Goal: Task Accomplishment & Management: Manage account settings

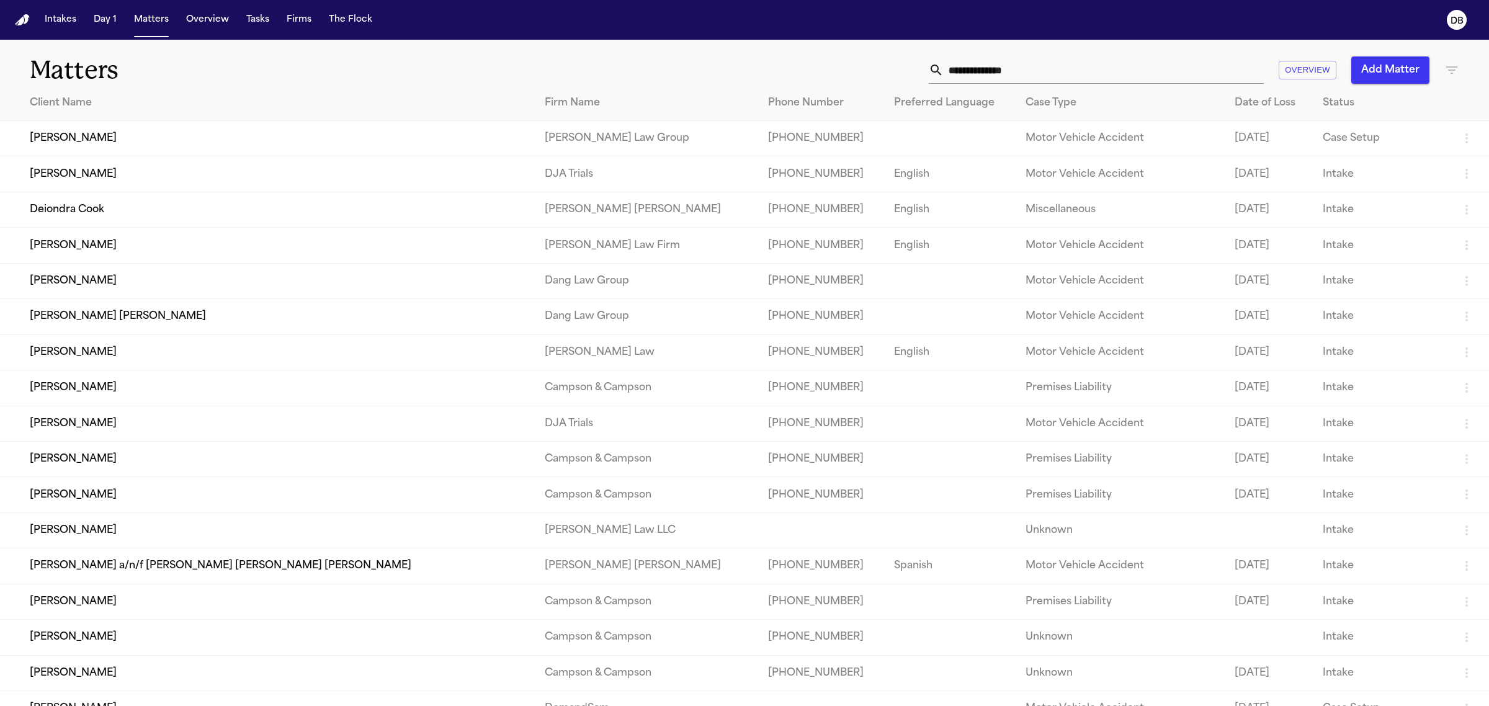
click at [259, 24] on button "Tasks" at bounding box center [257, 20] width 33 height 22
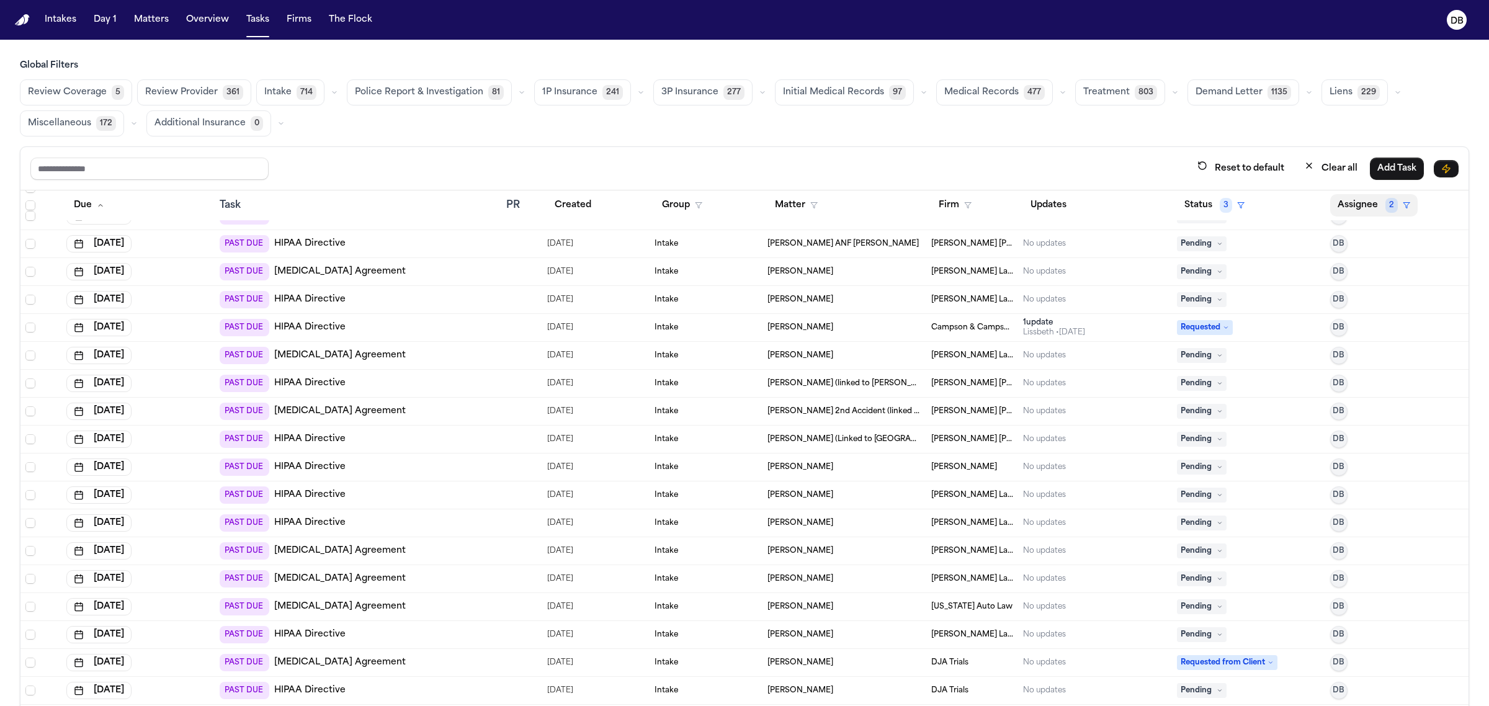
scroll to position [1551, 0]
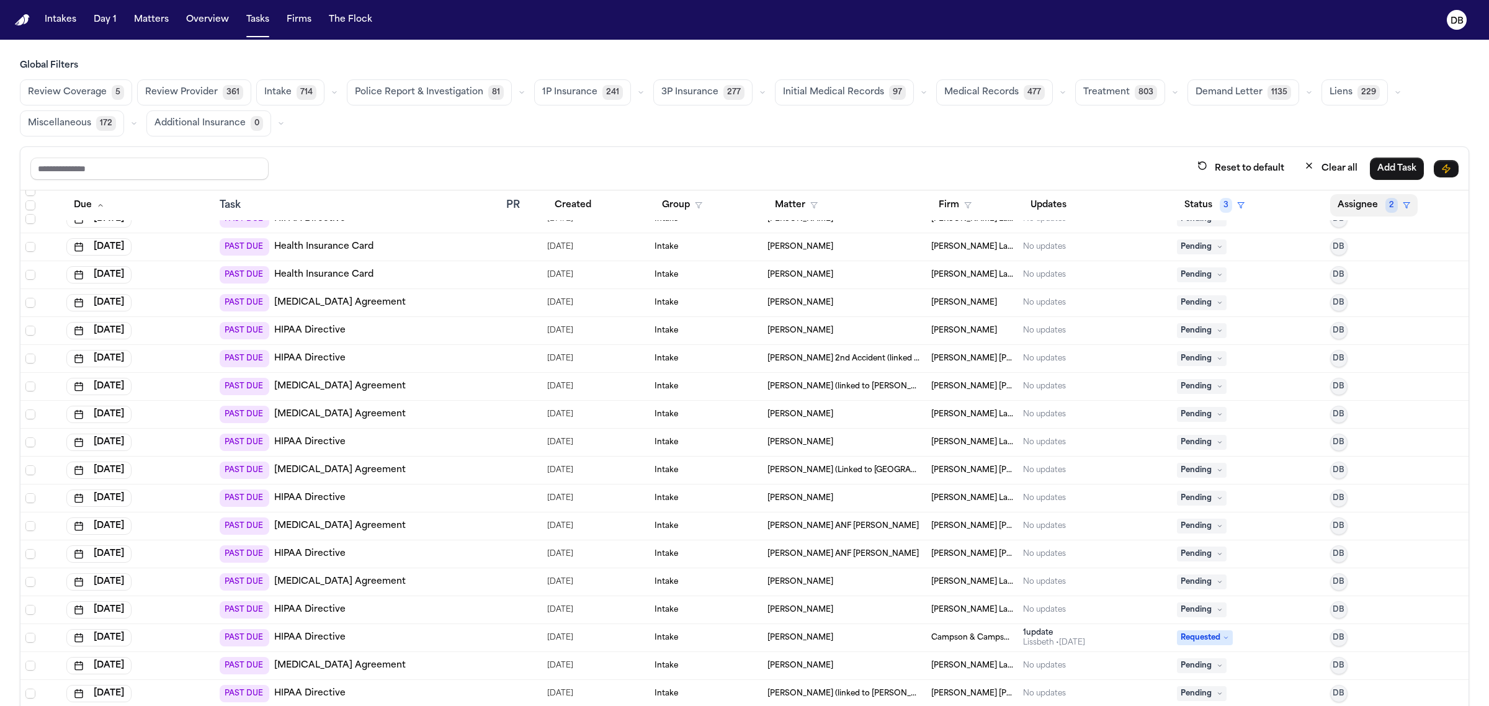
click at [1344, 208] on button "Assignee 2" at bounding box center [1373, 205] width 87 height 22
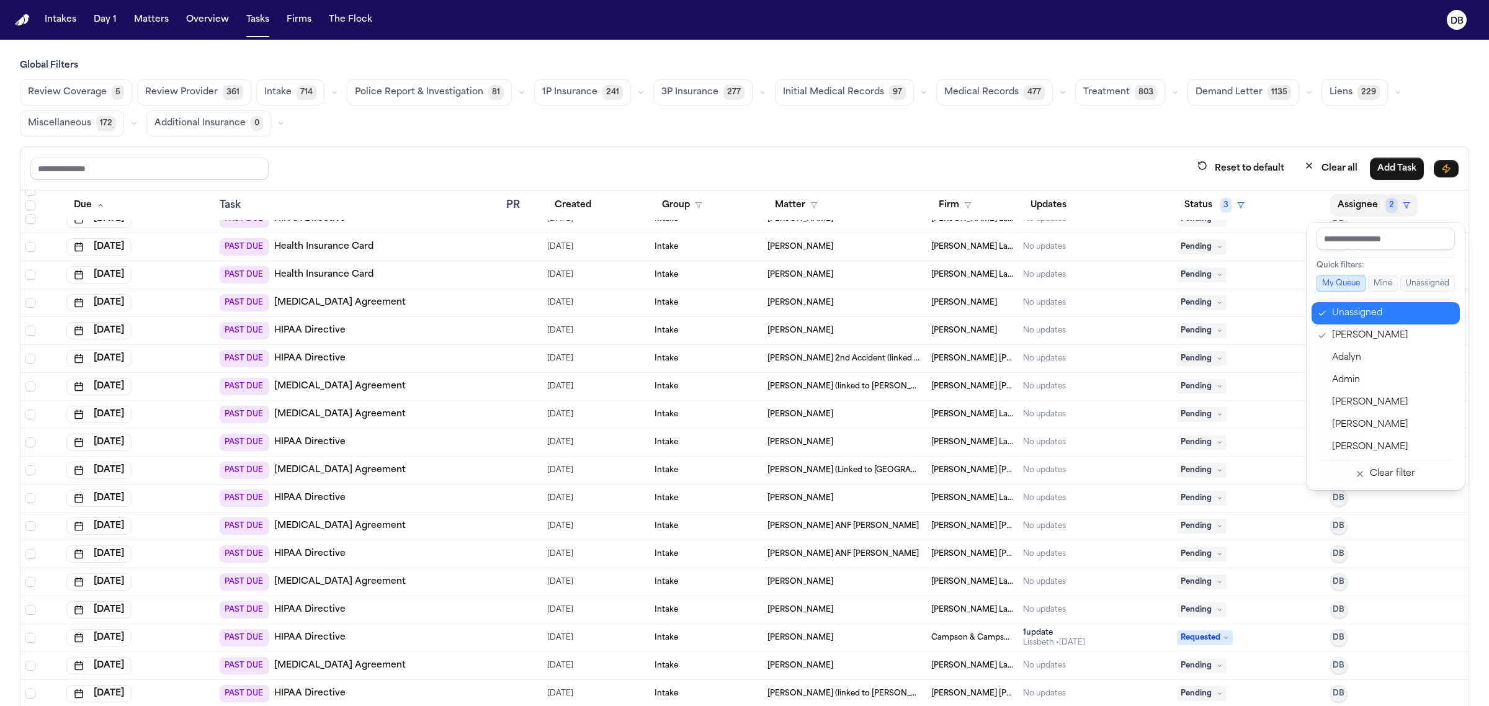
click at [1390, 321] on div "Unassigned" at bounding box center [1392, 313] width 121 height 15
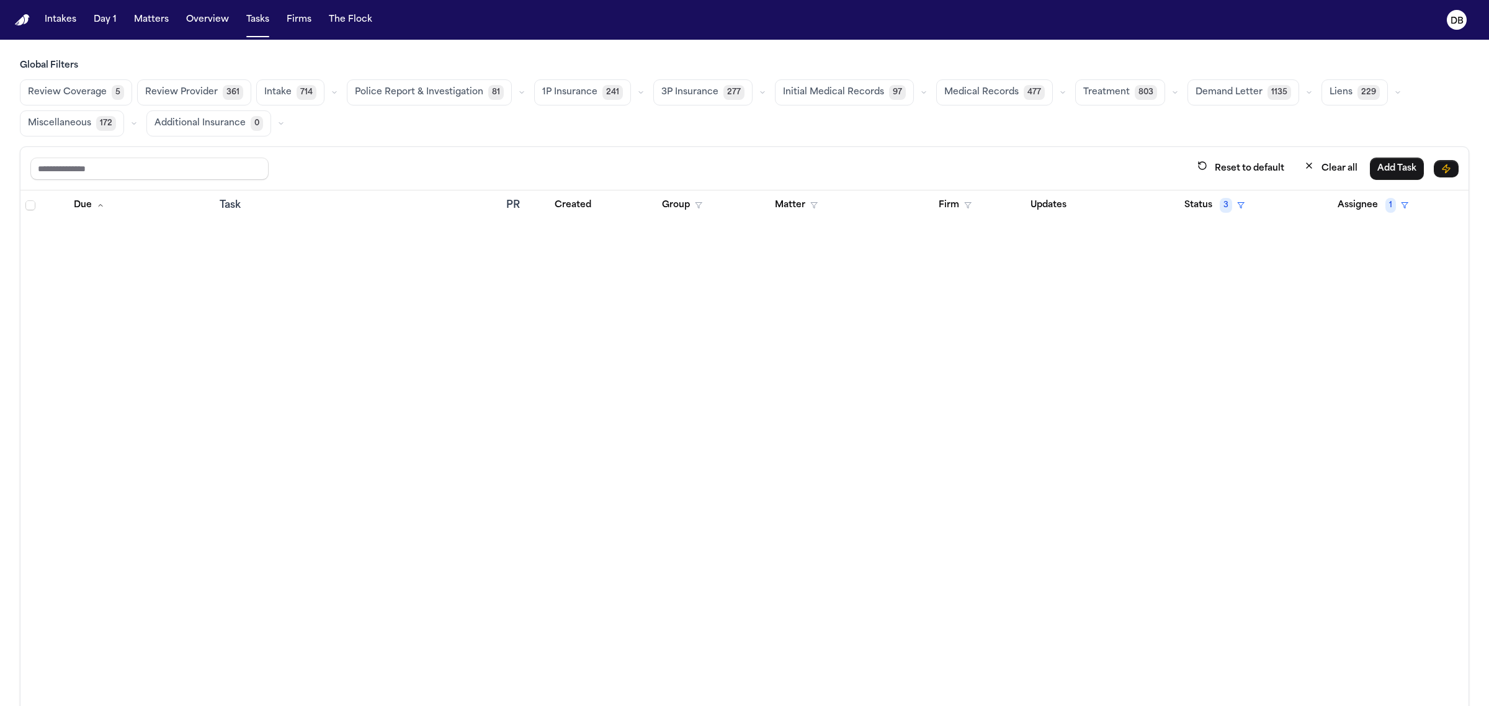
scroll to position [0, 0]
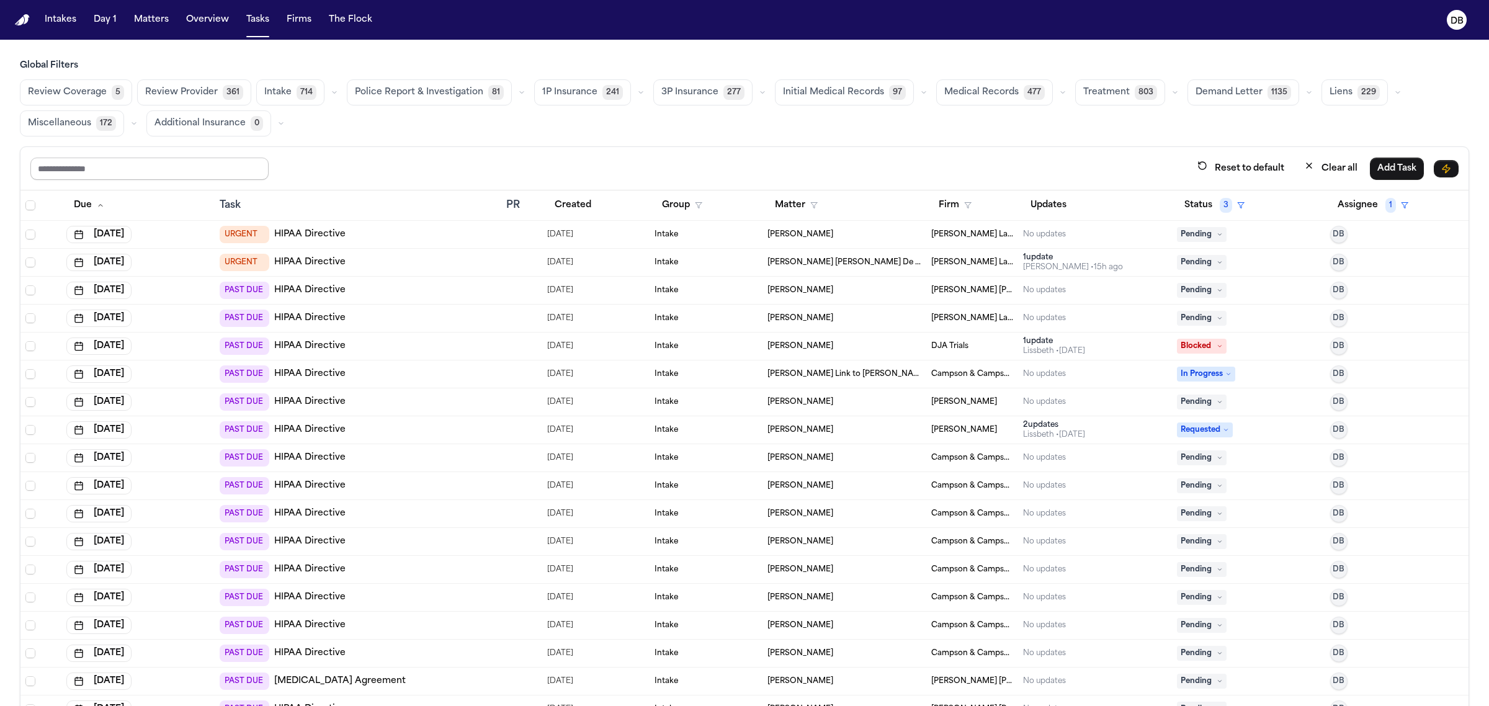
click at [194, 168] on input "text" at bounding box center [149, 169] width 238 height 22
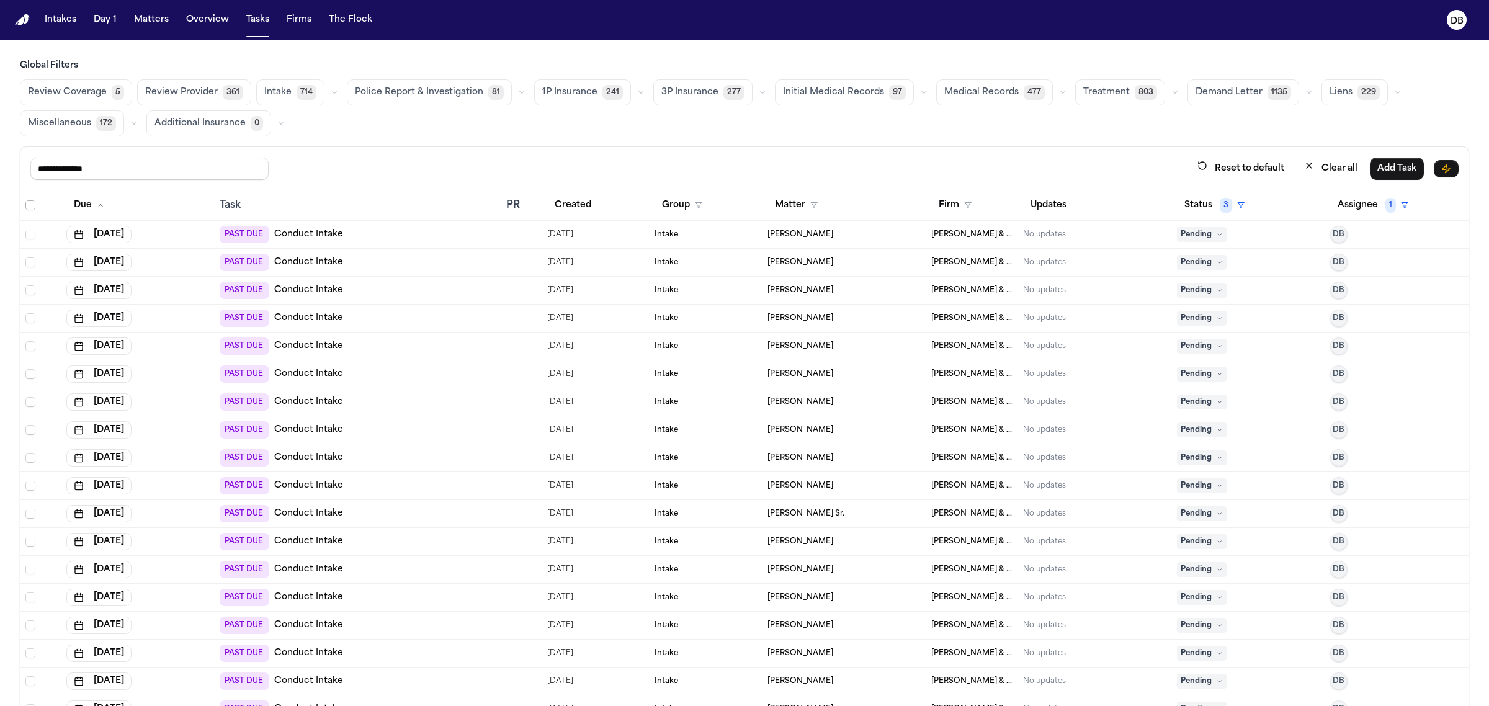
type input "**********"
click at [29, 205] on span "Select all" at bounding box center [30, 205] width 10 height 10
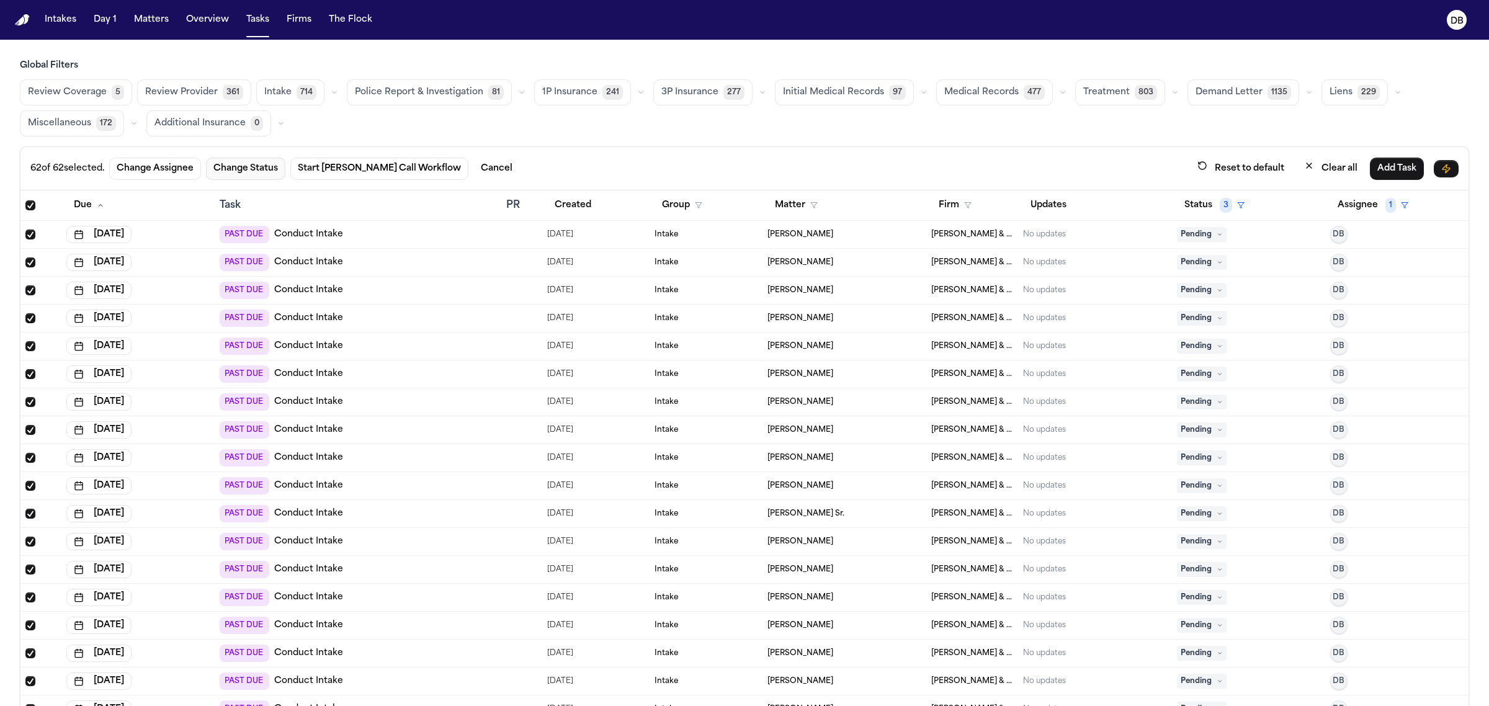
click at [235, 172] on button "Change Status" at bounding box center [245, 169] width 79 height 22
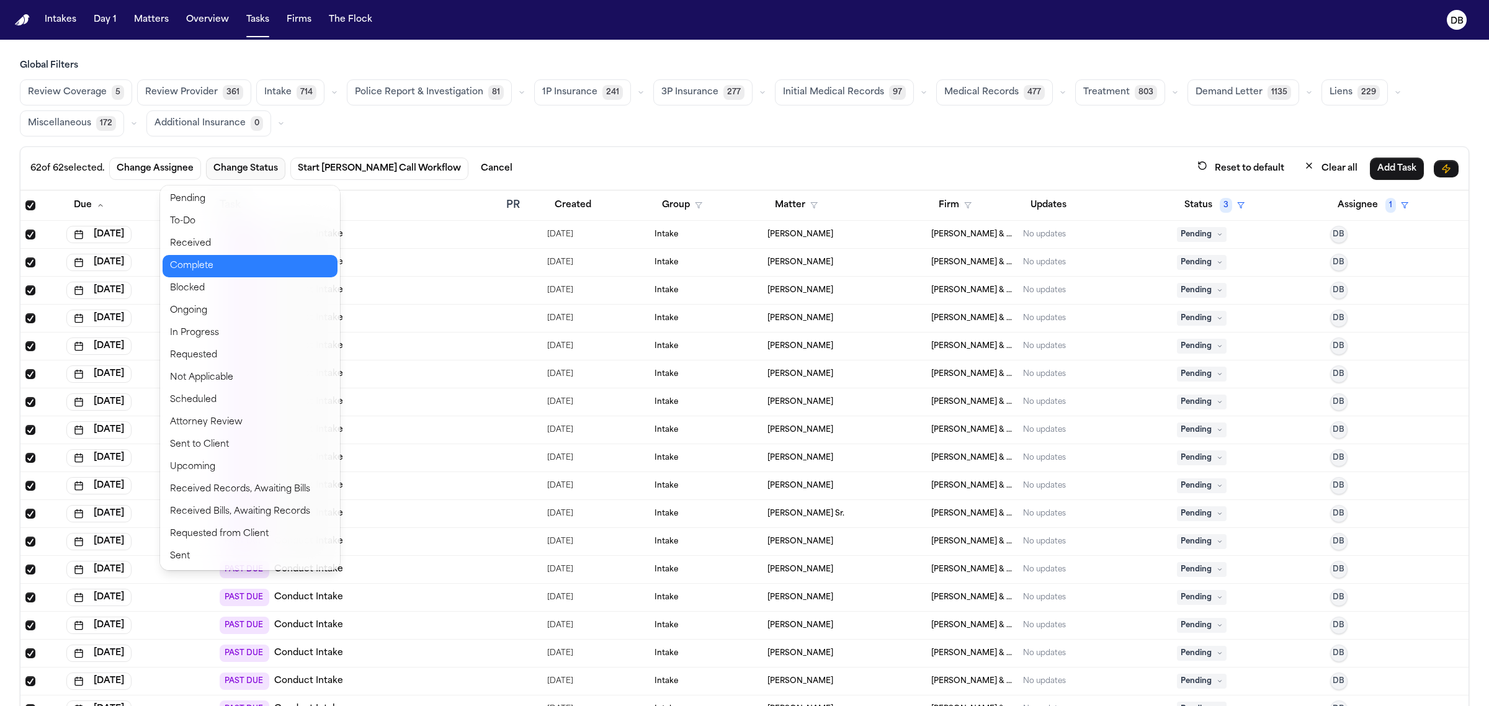
click at [215, 261] on button "Complete" at bounding box center [250, 266] width 175 height 22
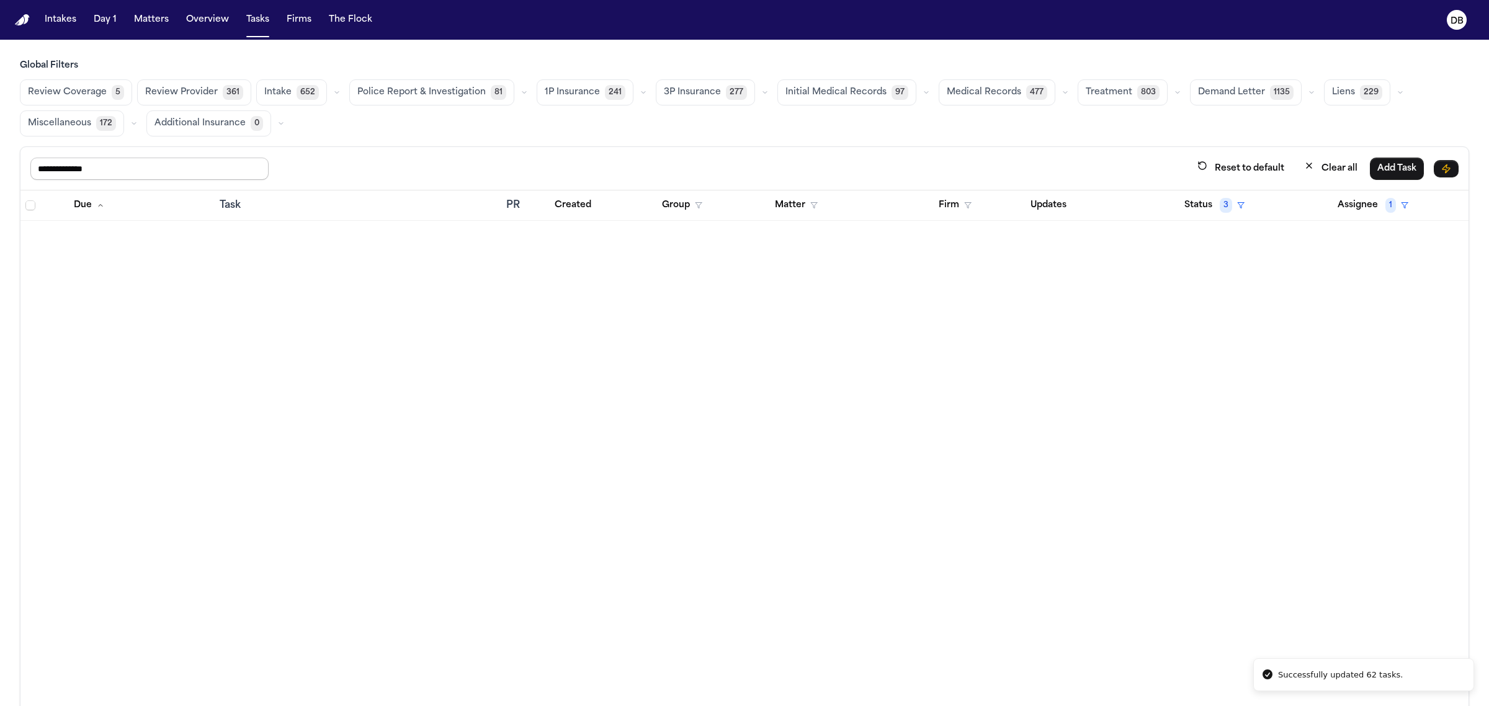
drag, startPoint x: 183, startPoint y: 173, endPoint x: 0, endPoint y: 176, distance: 183.1
click at [0, 176] on div "**********" at bounding box center [744, 410] width 1489 height 701
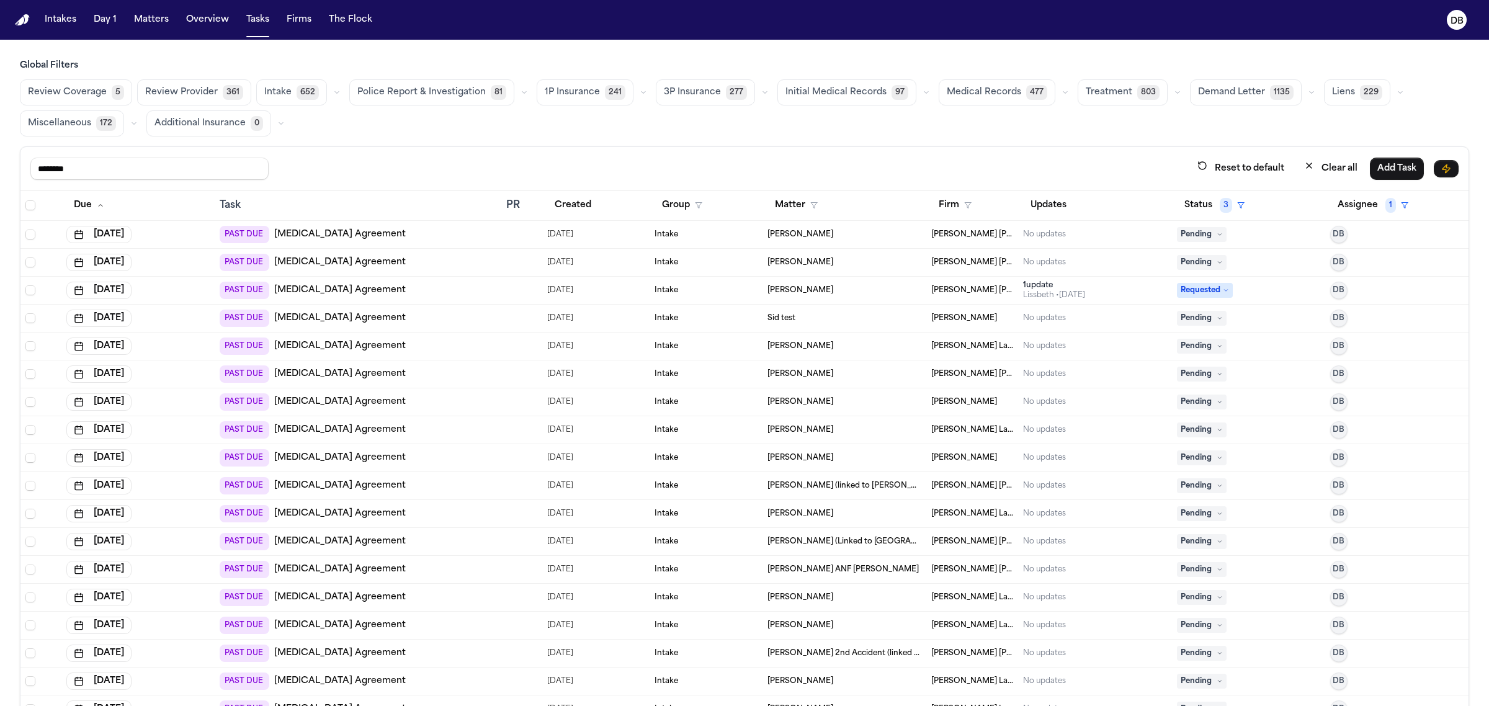
type input "********"
click at [28, 209] on span "Select all" at bounding box center [30, 205] width 10 height 10
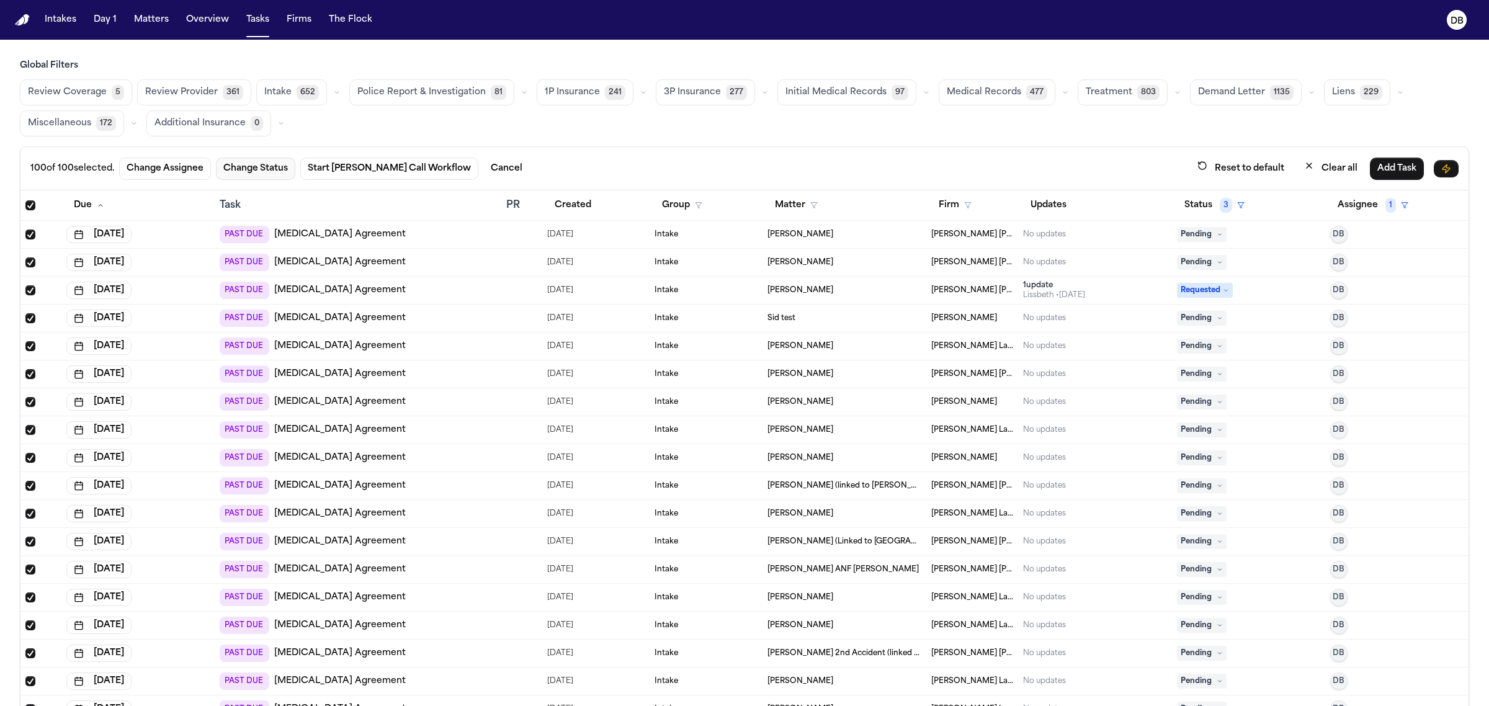
click at [238, 169] on button "Change Status" at bounding box center [255, 169] width 79 height 22
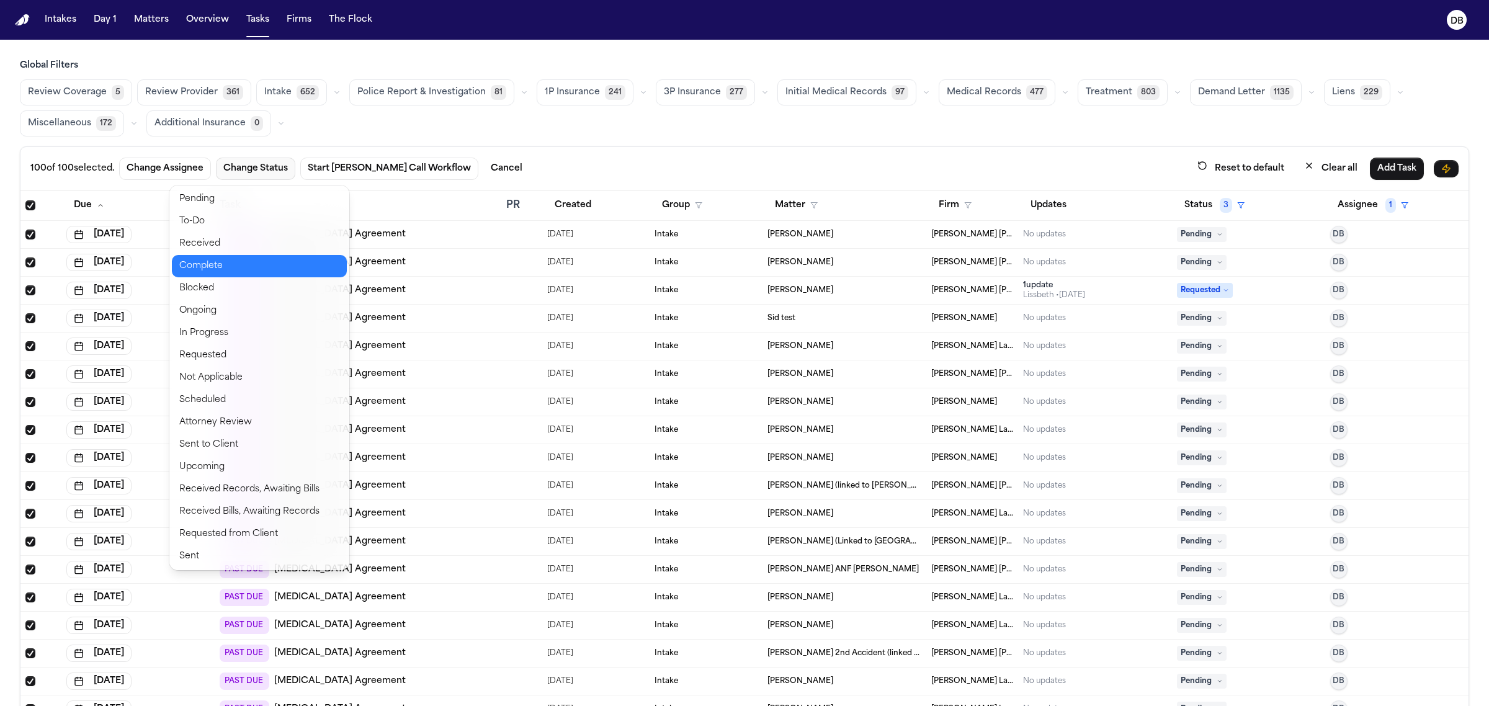
click at [249, 267] on button "Complete" at bounding box center [259, 266] width 175 height 22
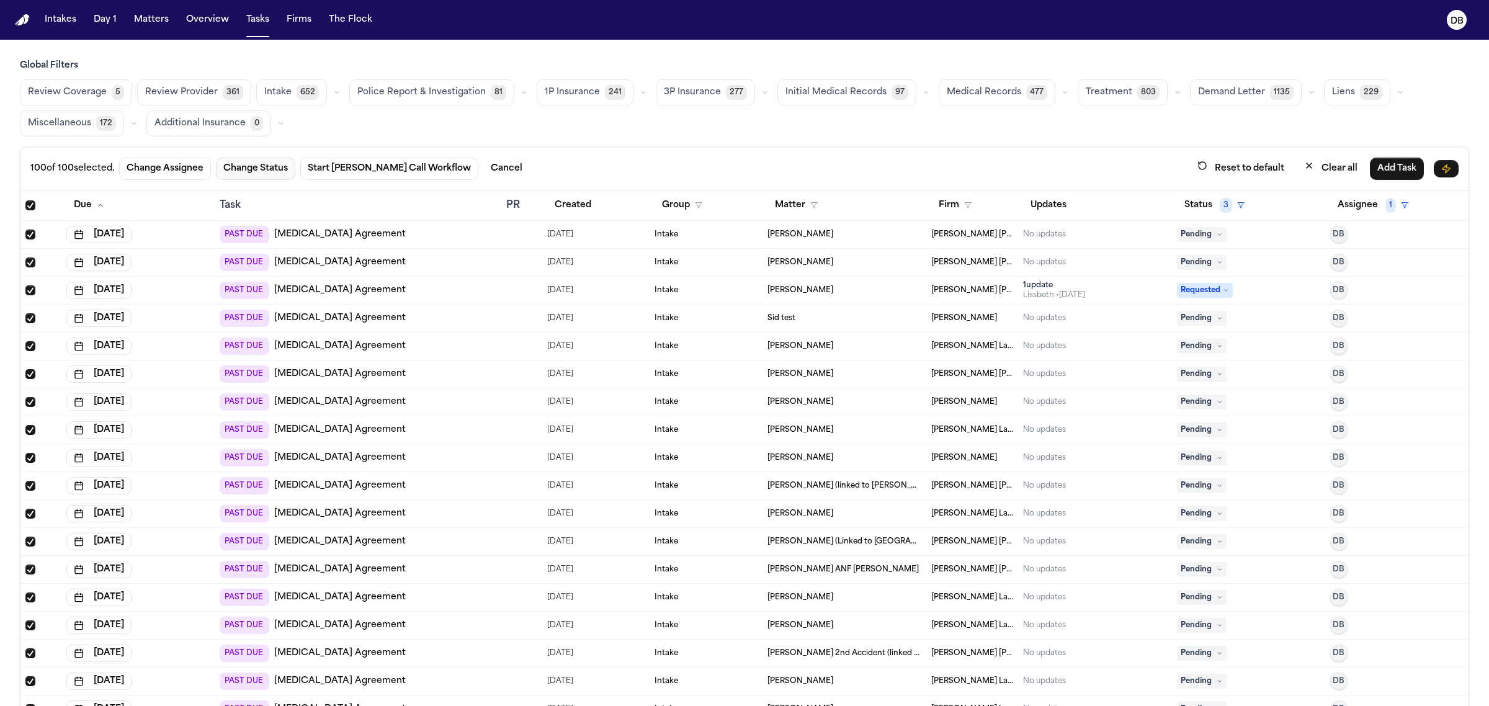
click at [271, 174] on button "Change Status" at bounding box center [255, 169] width 79 height 22
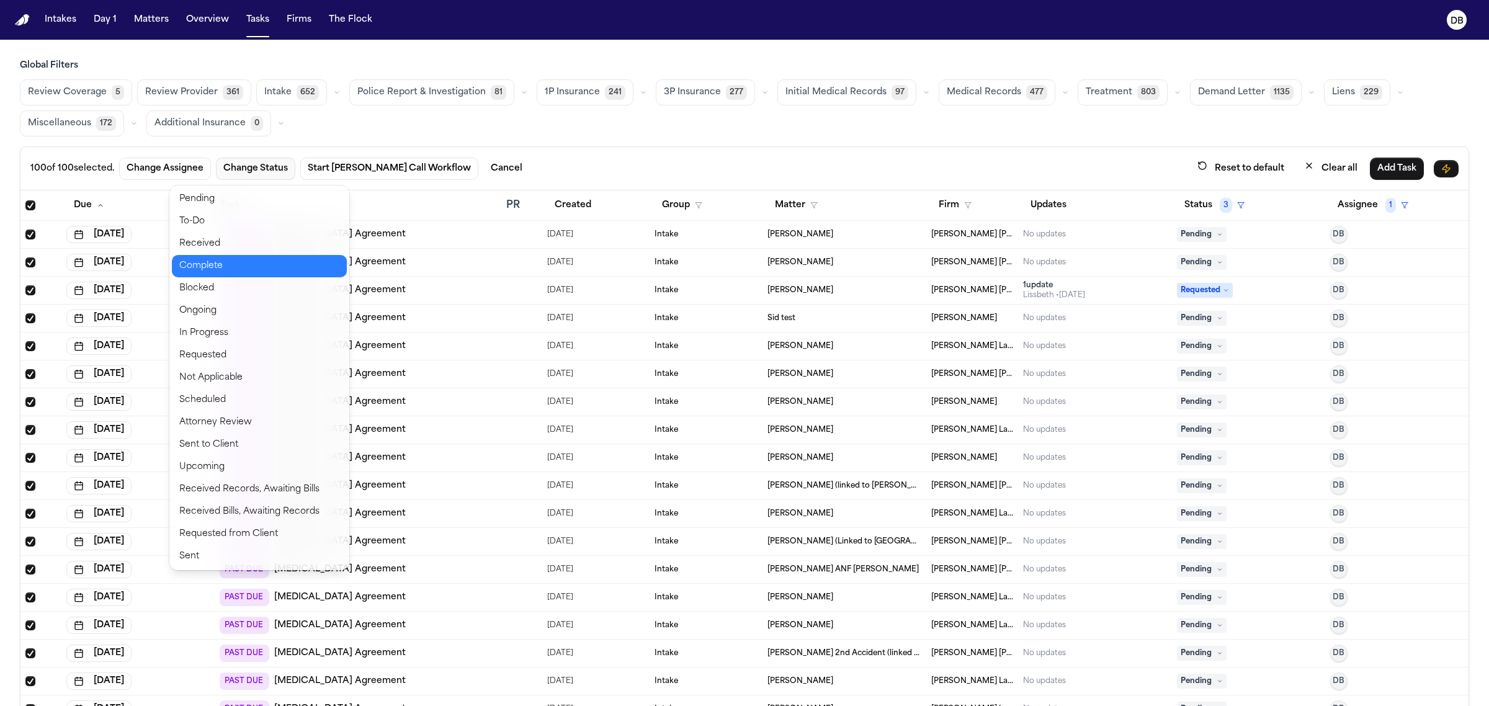
click at [188, 269] on button "Complete" at bounding box center [259, 266] width 175 height 22
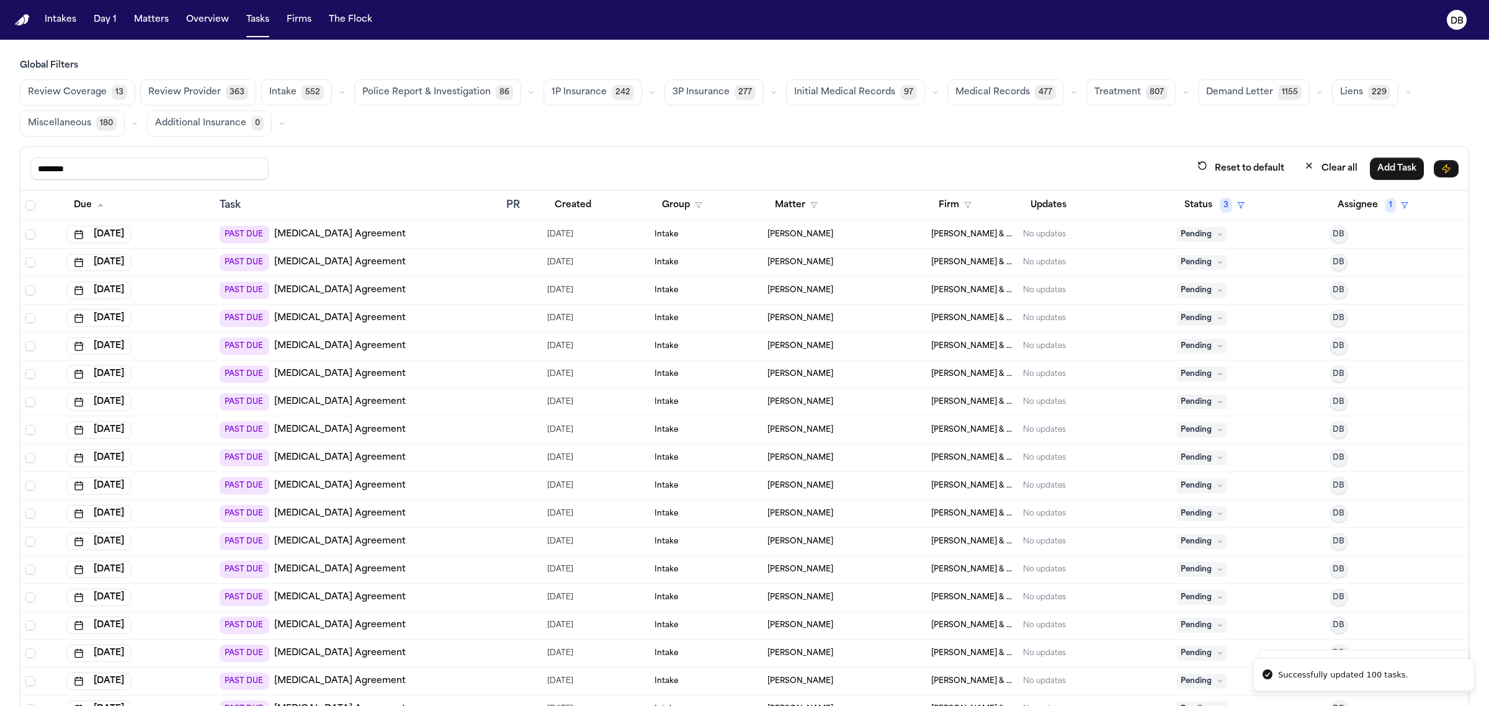
click at [32, 206] on span "Select all" at bounding box center [30, 205] width 10 height 10
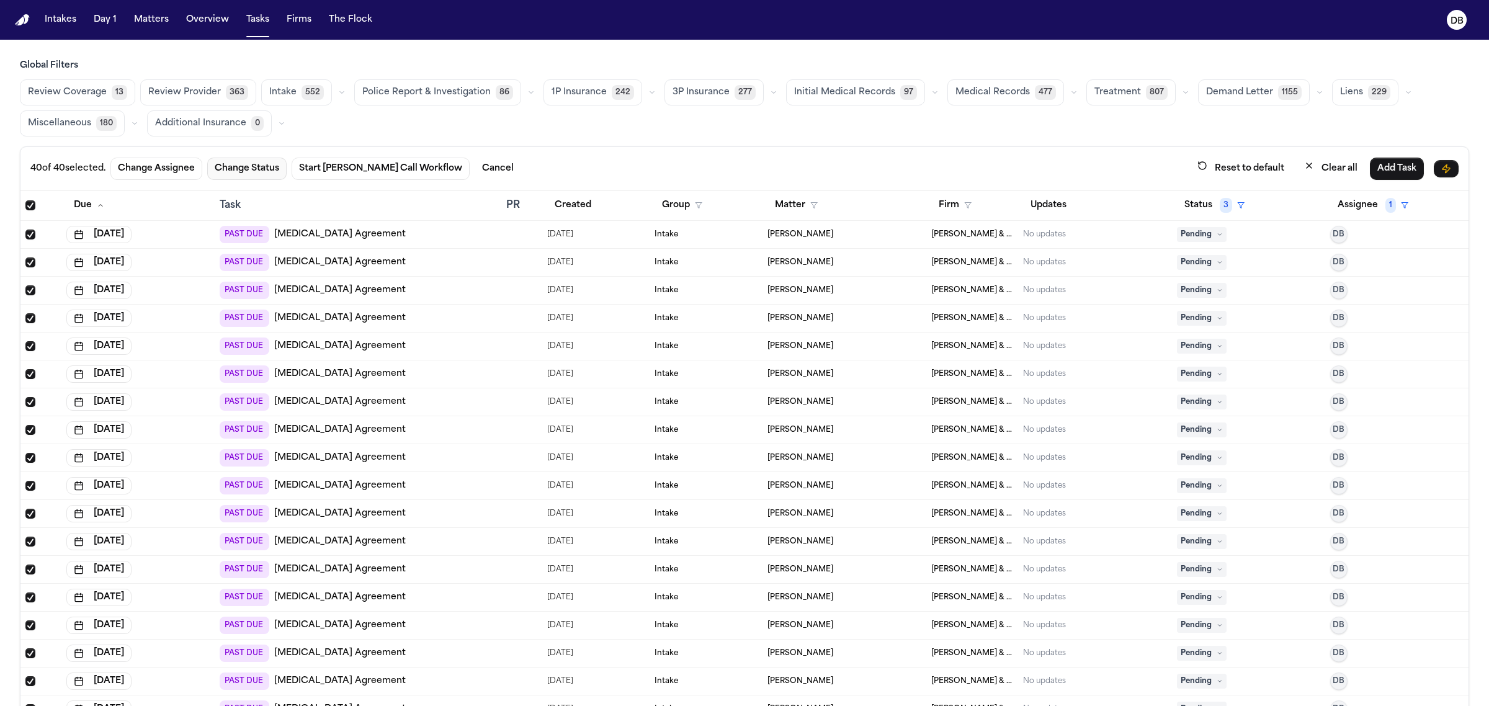
click at [261, 172] on button "Change Status" at bounding box center [246, 169] width 79 height 22
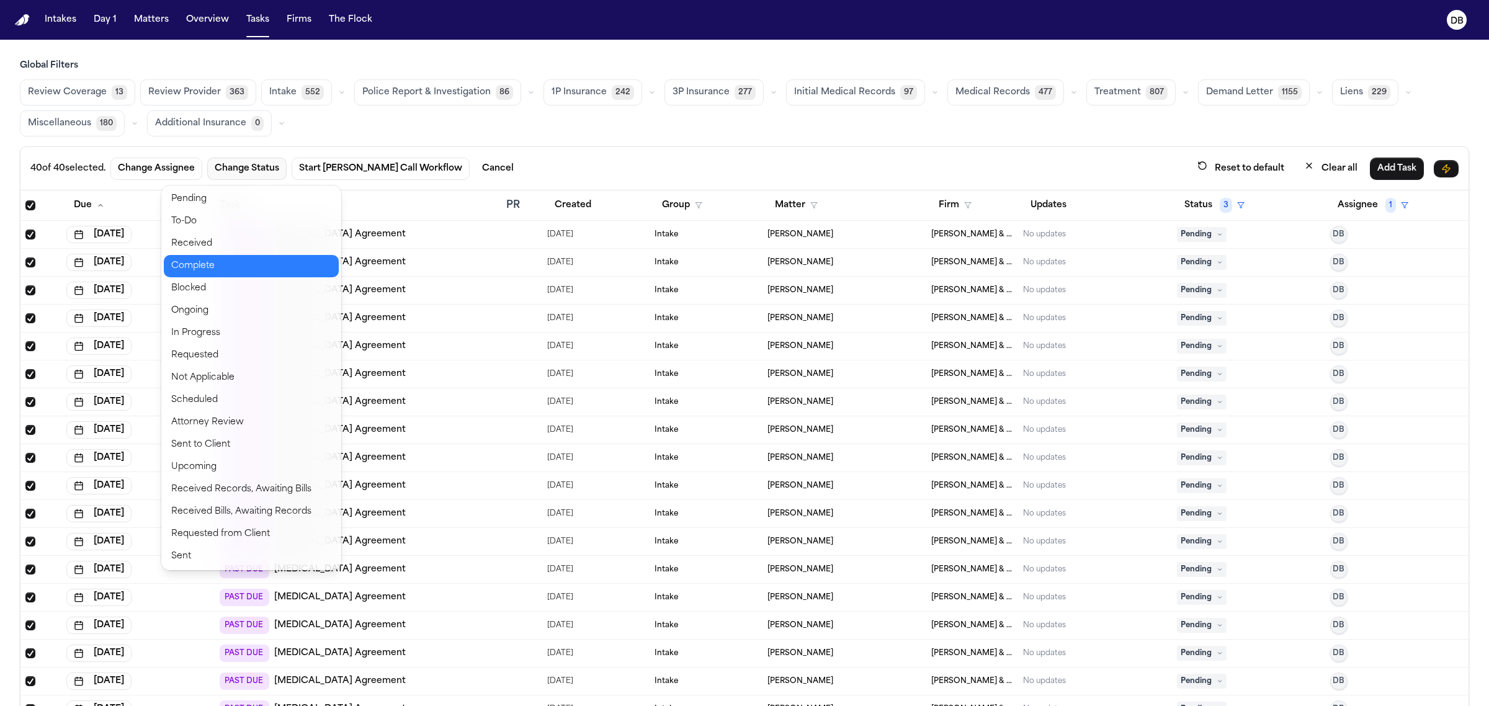
click at [178, 261] on button "Complete" at bounding box center [251, 266] width 175 height 22
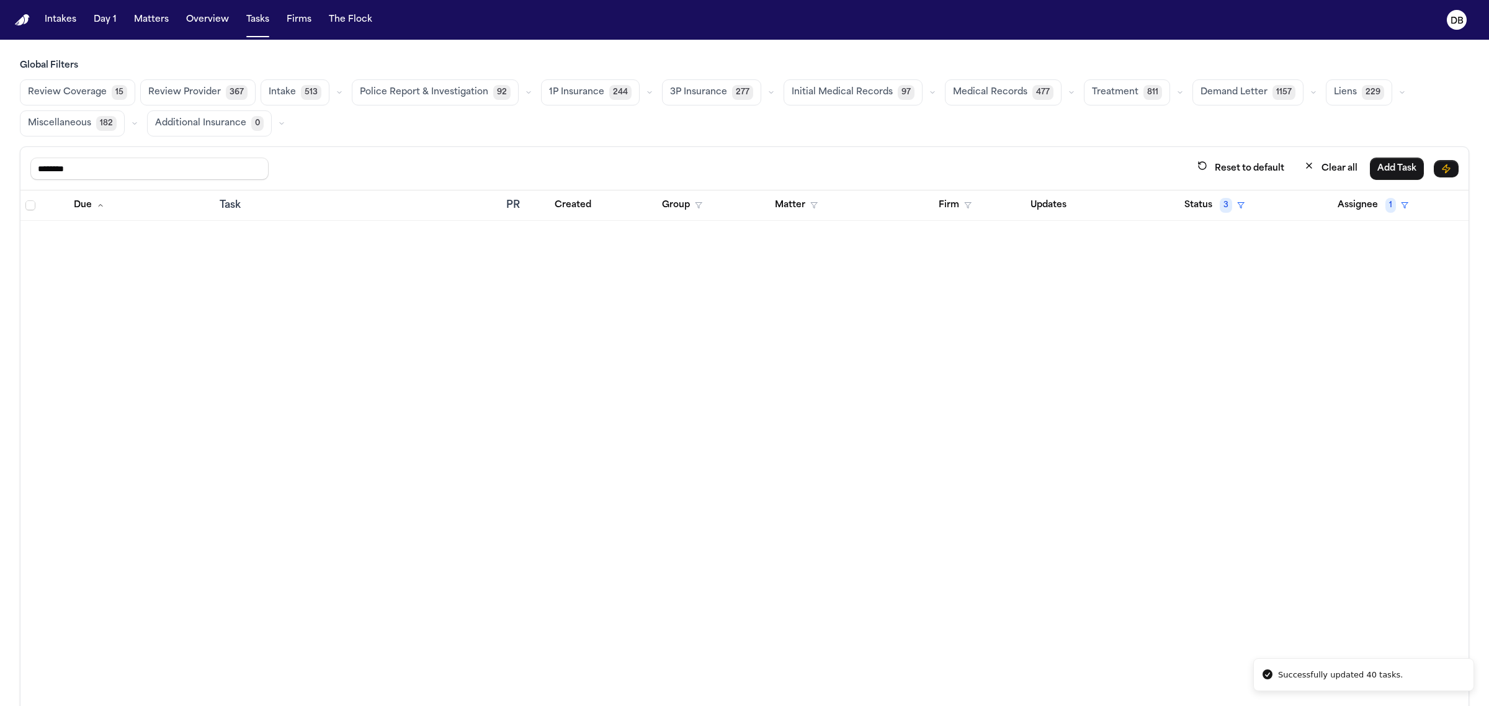
click at [292, 94] on button "Intake 513" at bounding box center [295, 92] width 69 height 26
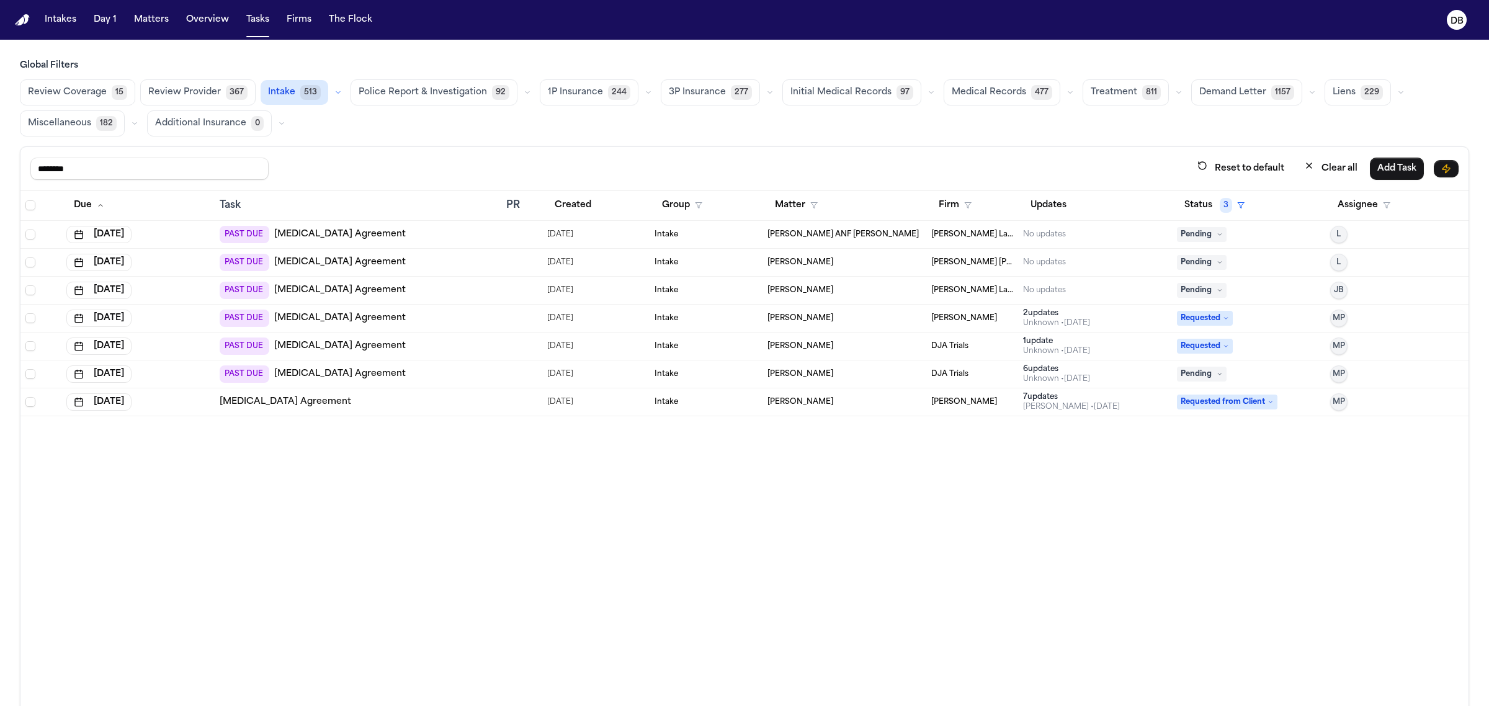
click at [37, 205] on div at bounding box center [40, 205] width 31 height 10
click at [31, 207] on span "Select all" at bounding box center [30, 205] width 10 height 10
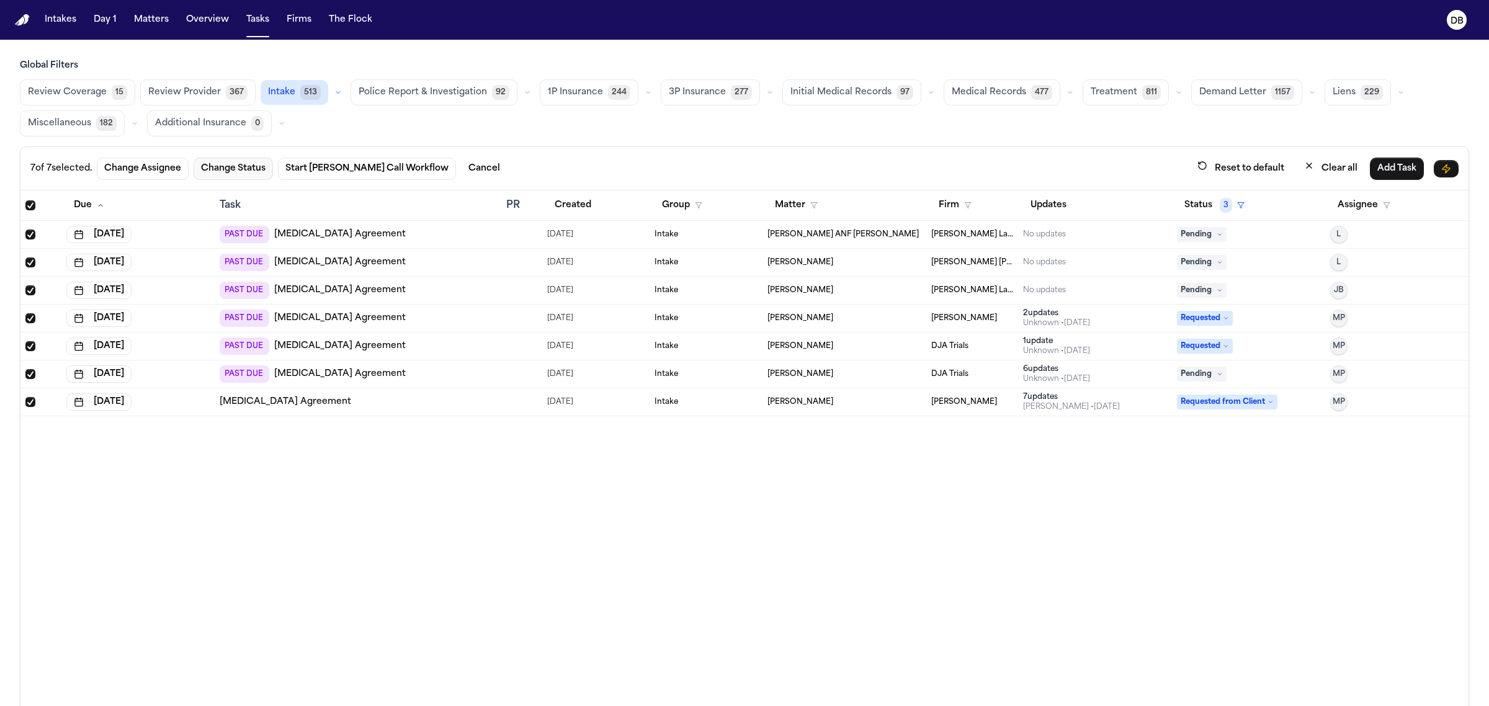
click at [269, 174] on button "Change Status" at bounding box center [233, 169] width 79 height 22
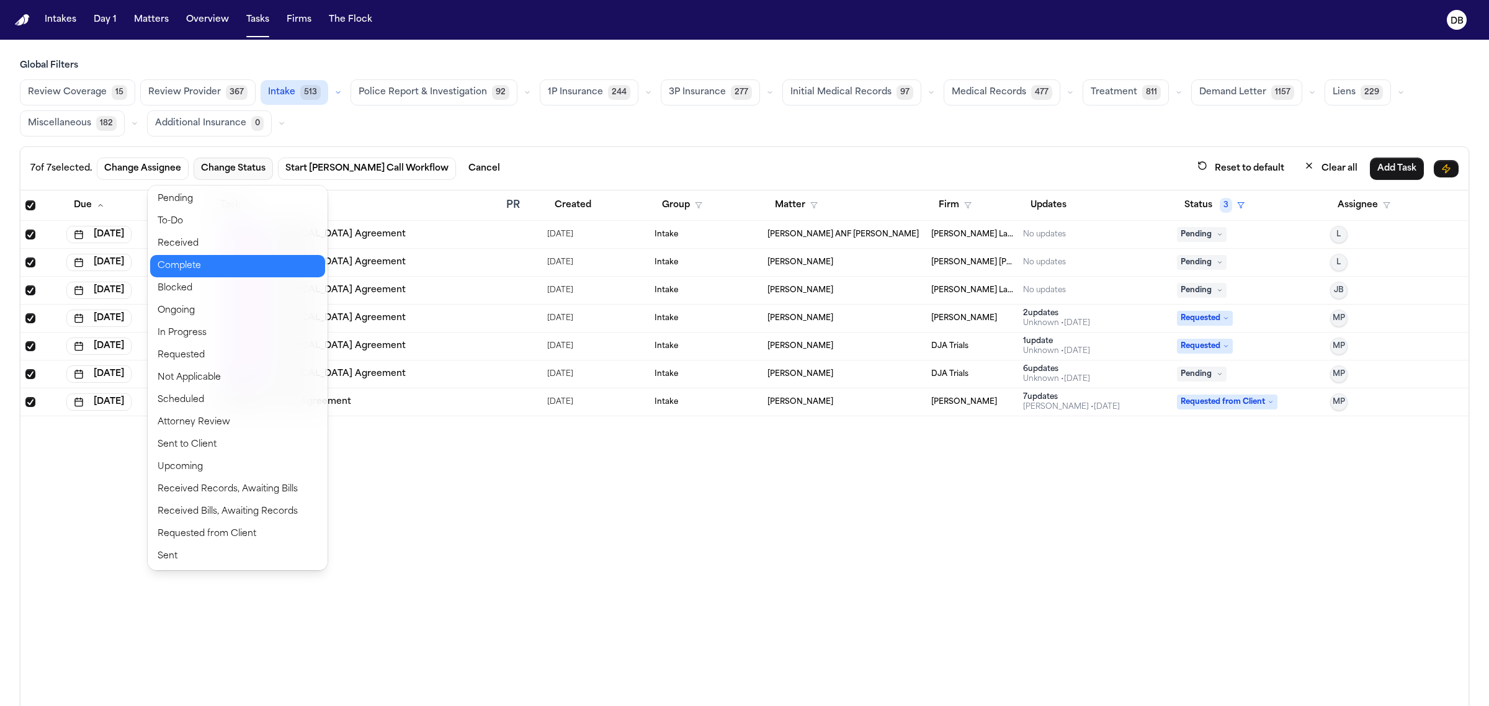
click at [168, 259] on button "Complete" at bounding box center [237, 266] width 175 height 22
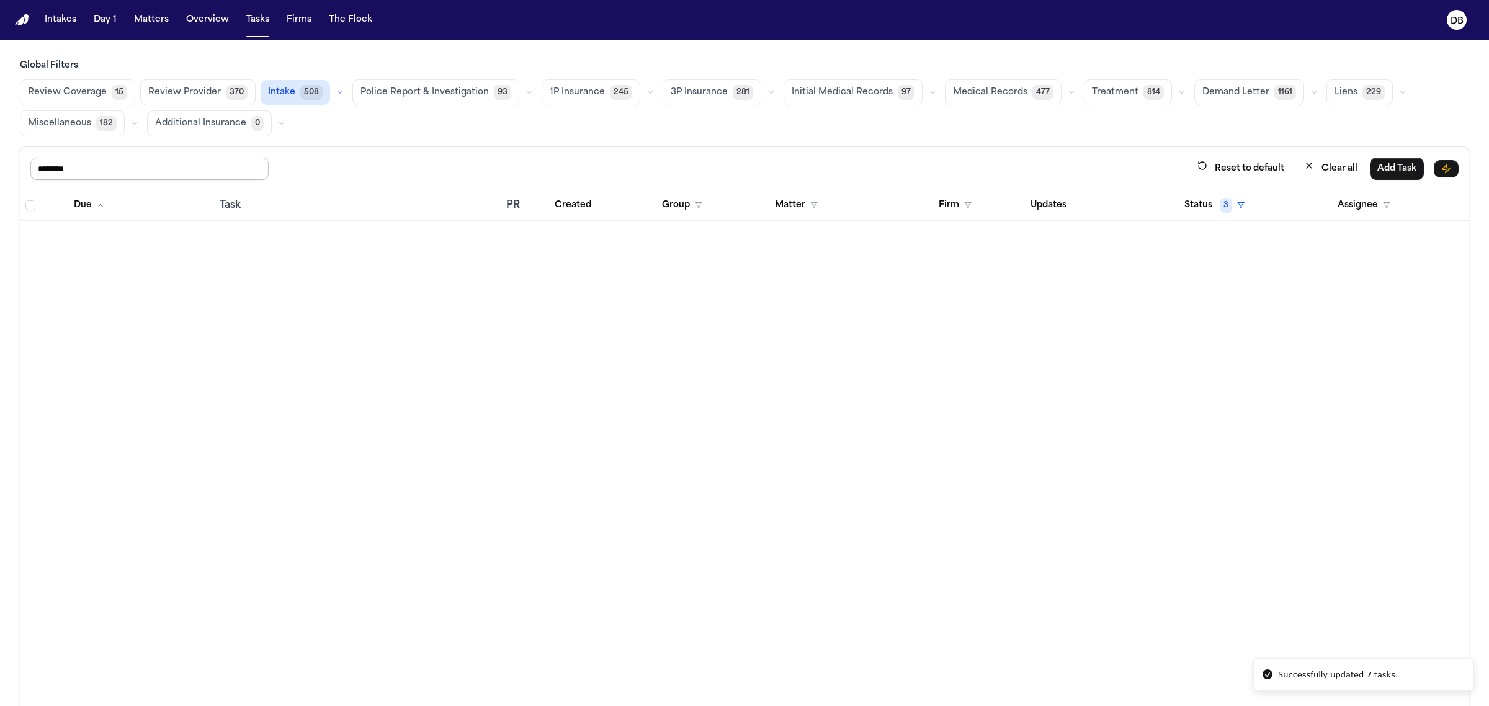
drag, startPoint x: 220, startPoint y: 162, endPoint x: 0, endPoint y: 193, distance: 222.5
click at [0, 193] on div "Global Filters Review Coverage 15 Review Provider 370 Intake 508 Police Report …" at bounding box center [744, 410] width 1489 height 701
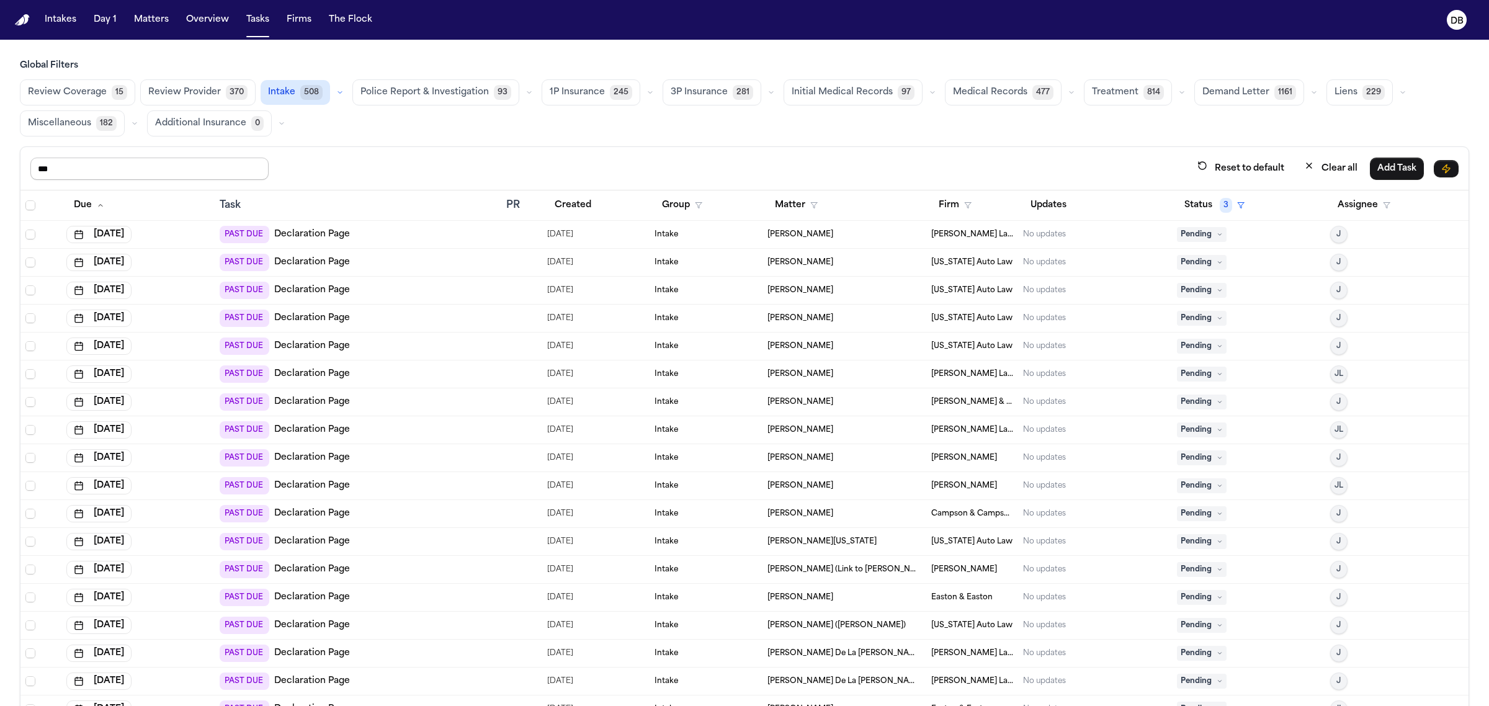
click at [141, 173] on input "***" at bounding box center [149, 169] width 238 height 22
type input "***"
click at [28, 208] on span "Select all" at bounding box center [30, 205] width 10 height 10
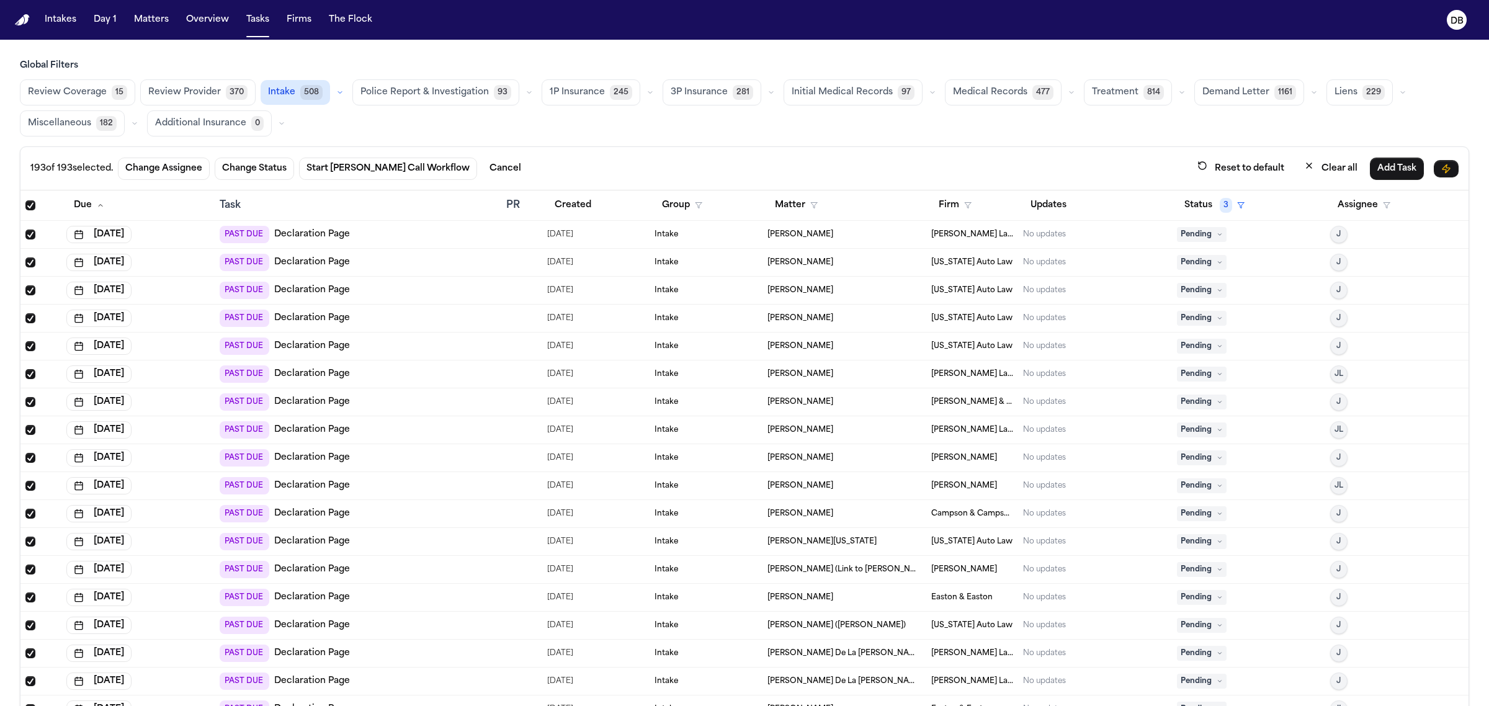
click at [28, 208] on span "Select all" at bounding box center [30, 205] width 10 height 10
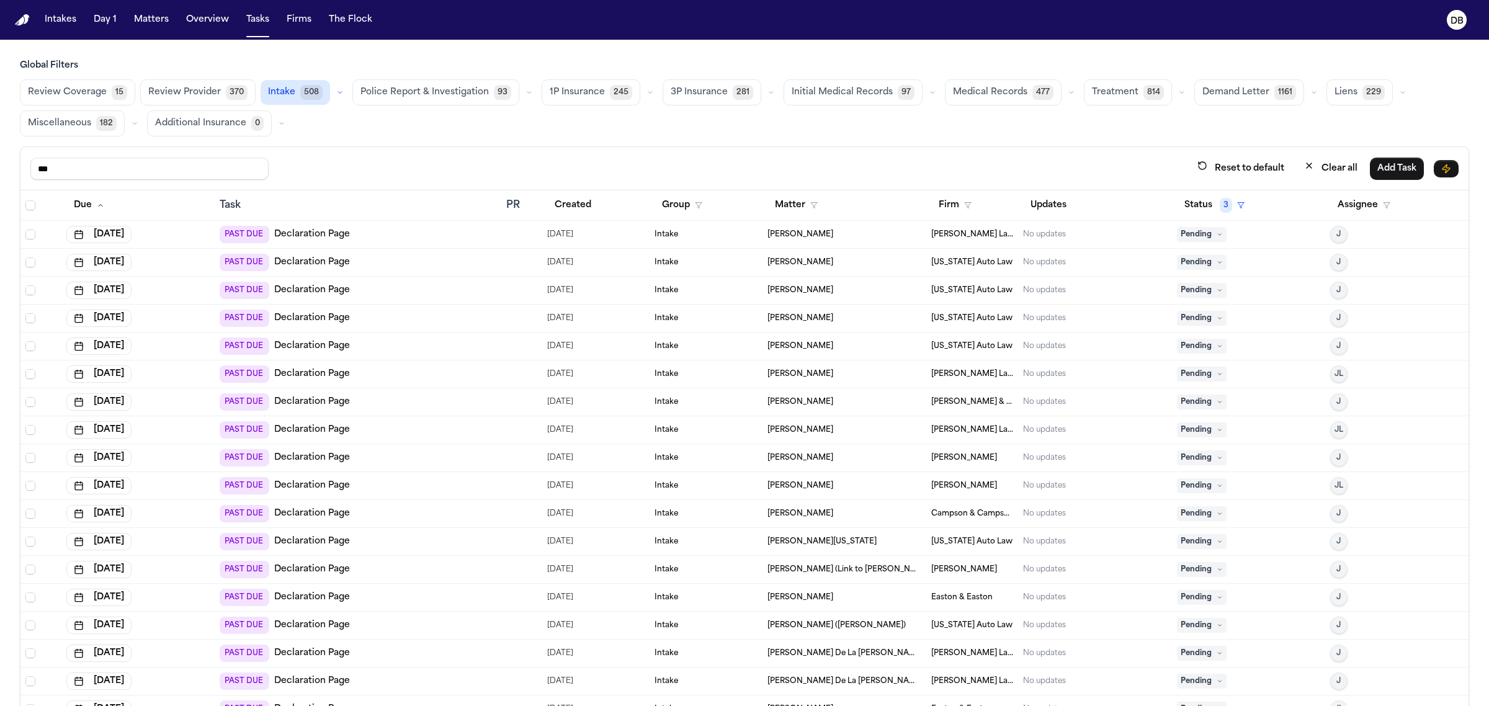
drag, startPoint x: 54, startPoint y: 177, endPoint x: 19, endPoint y: 180, distance: 35.5
click at [19, 180] on div "Global Filters Review Coverage 15 Review Provider 370 Intake 508 Police Report …" at bounding box center [744, 410] width 1489 height 701
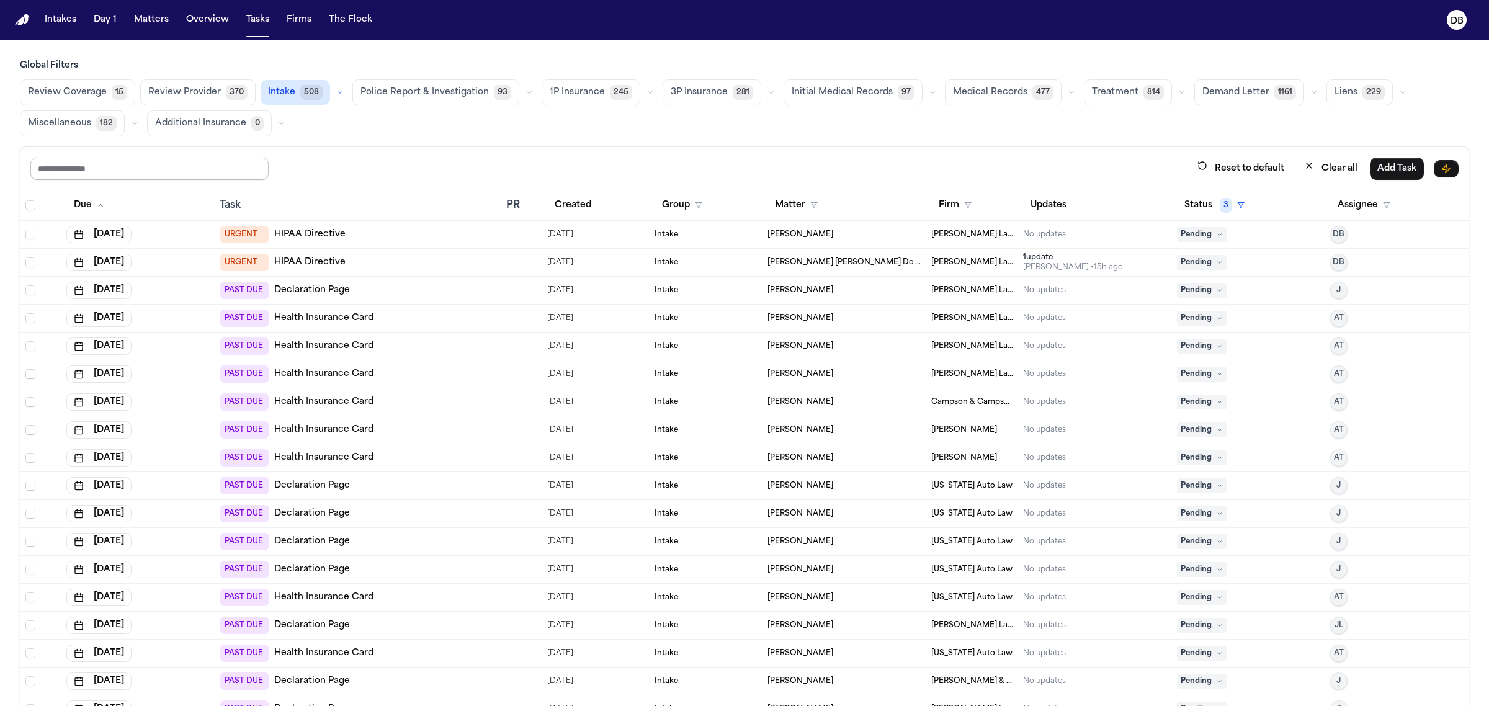
click at [122, 179] on input "text" at bounding box center [149, 169] width 238 height 22
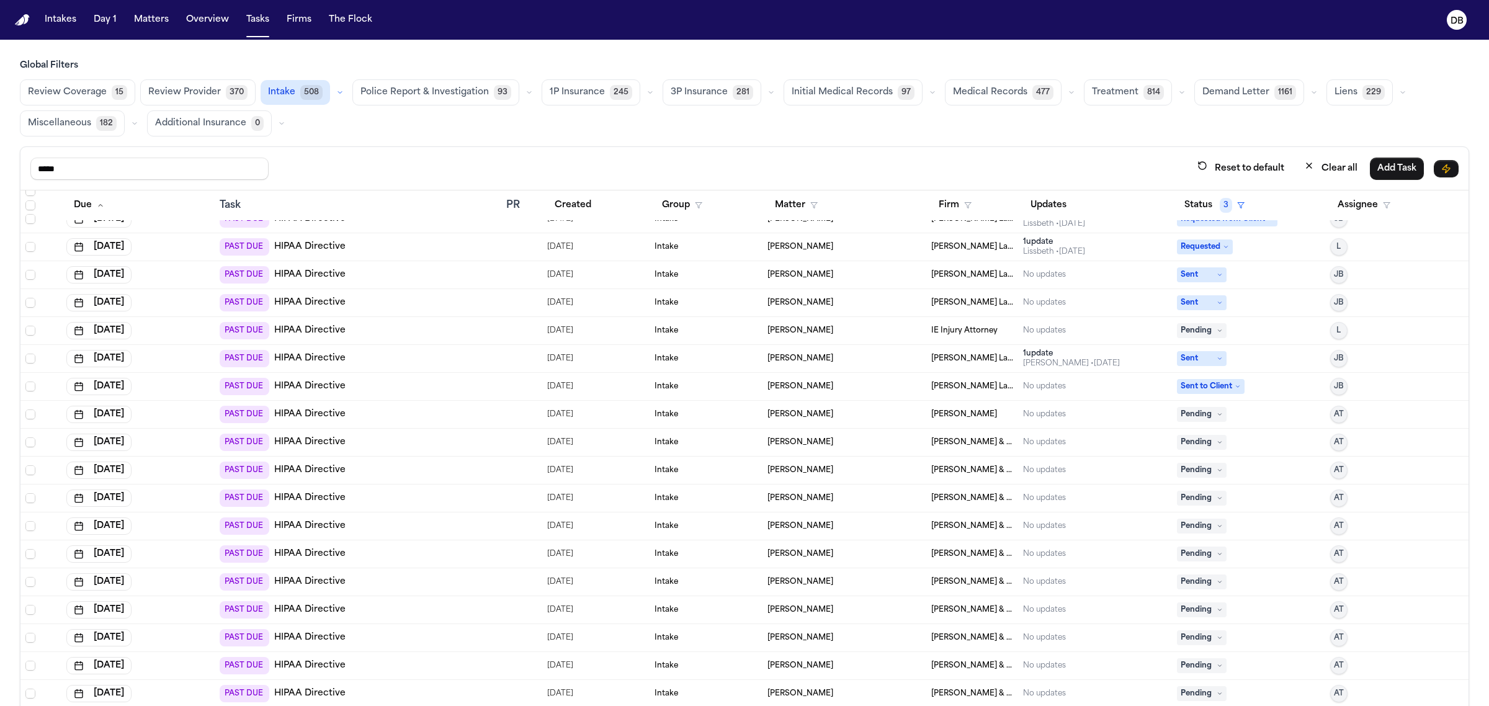
scroll to position [2560, 0]
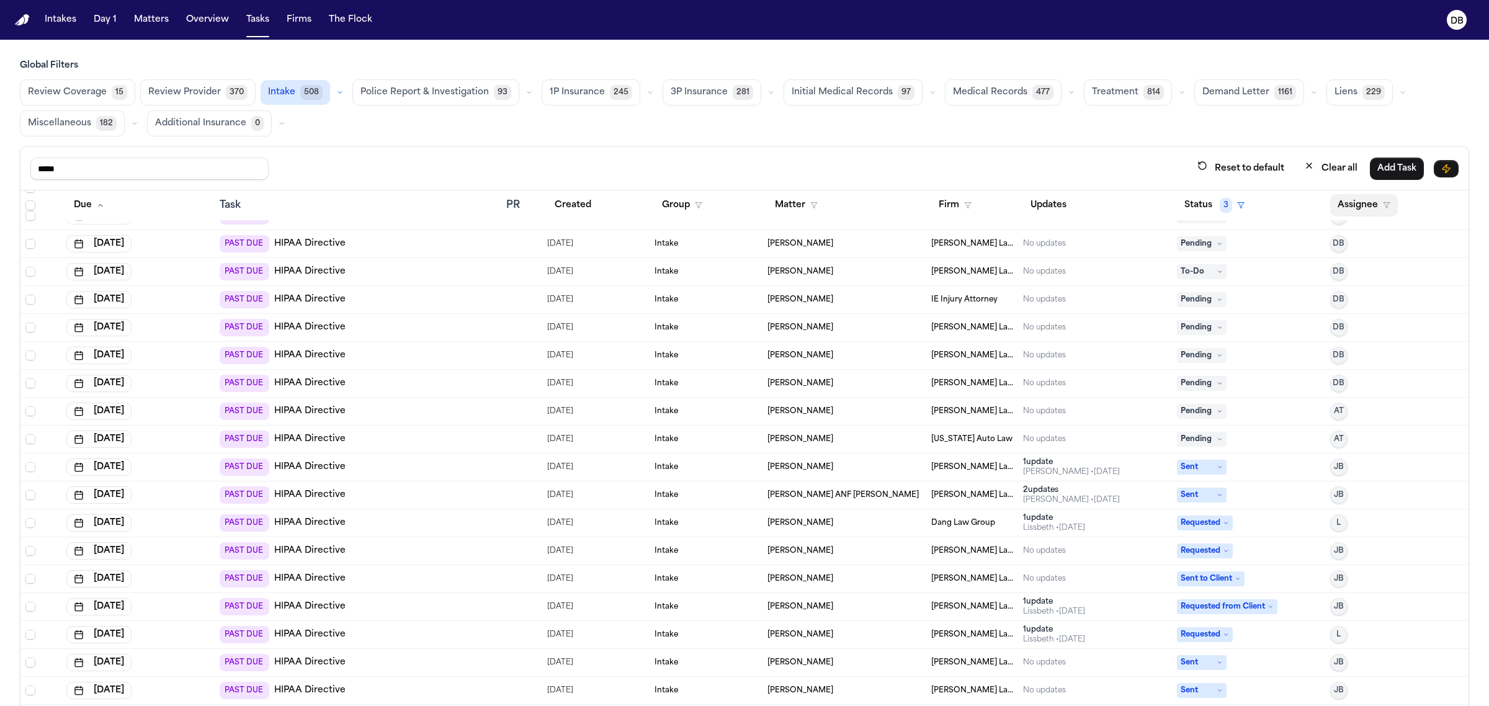
type input "*****"
click at [1353, 211] on button "Assignee" at bounding box center [1364, 205] width 68 height 22
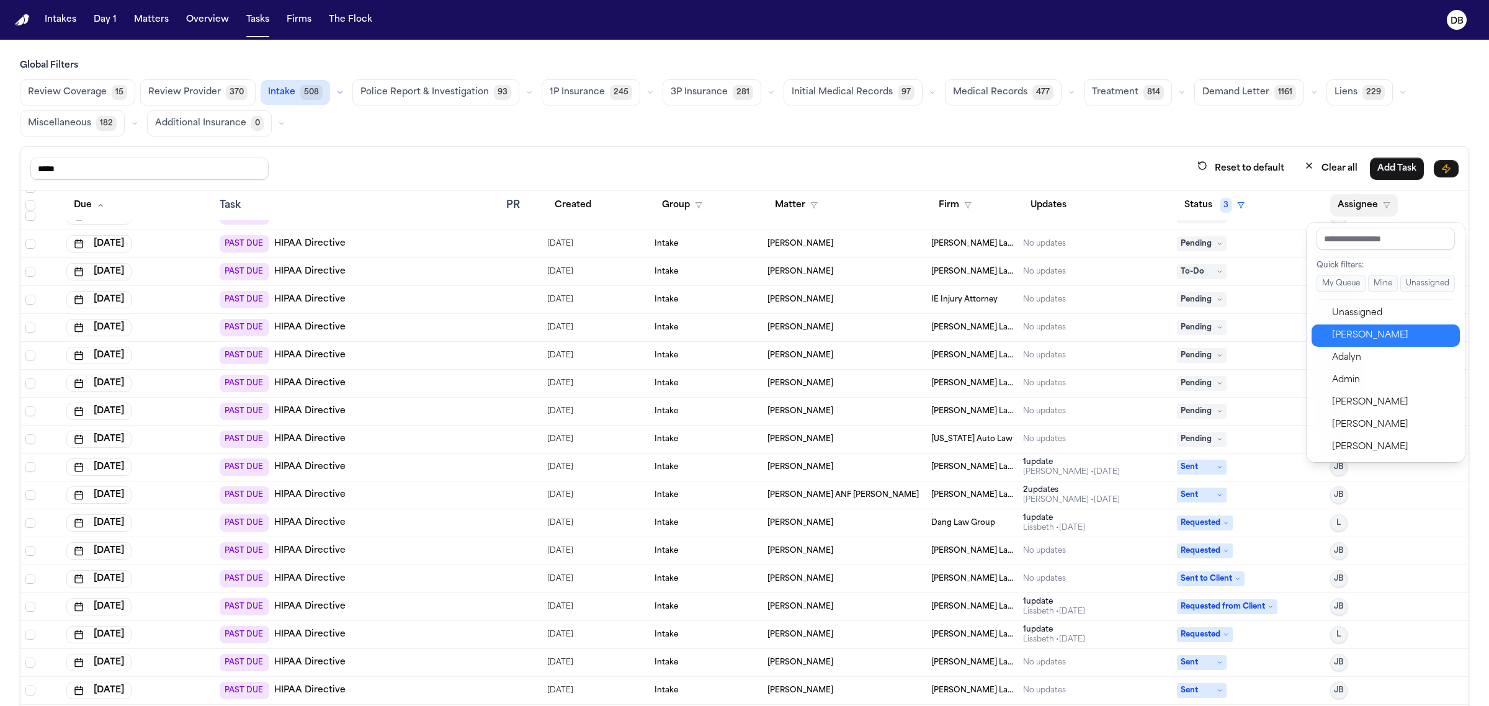
click at [1345, 330] on div "[PERSON_NAME]" at bounding box center [1392, 335] width 121 height 15
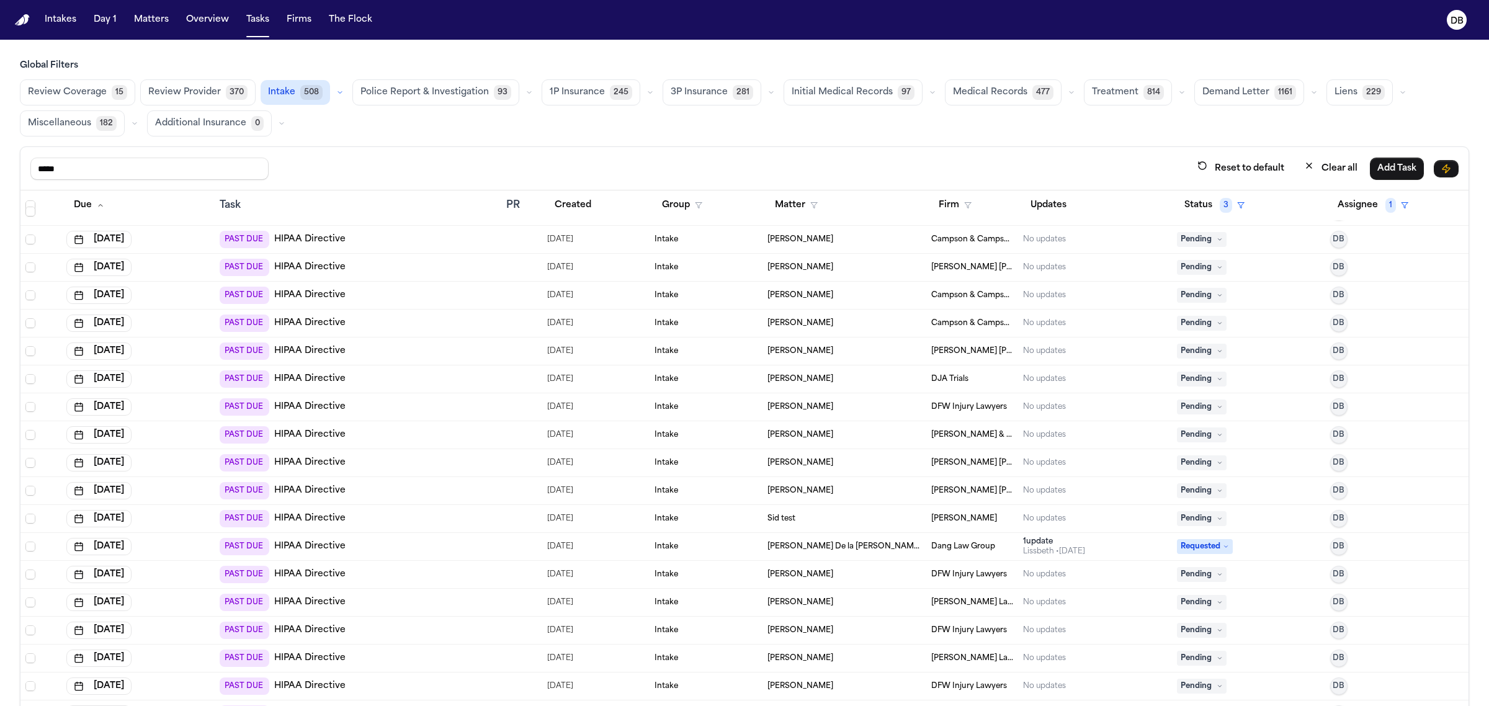
scroll to position [0, 0]
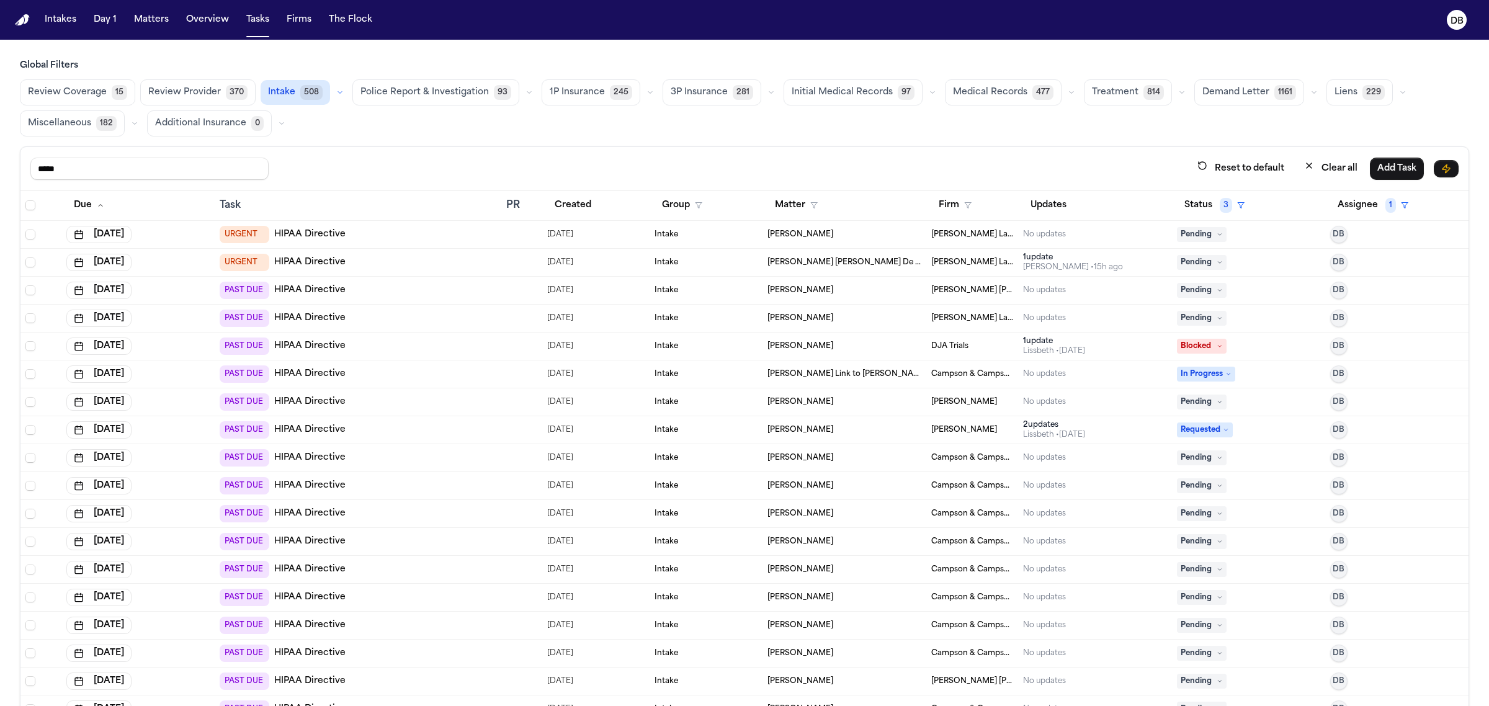
click at [30, 202] on icon "Select all" at bounding box center [30, 205] width 9 height 9
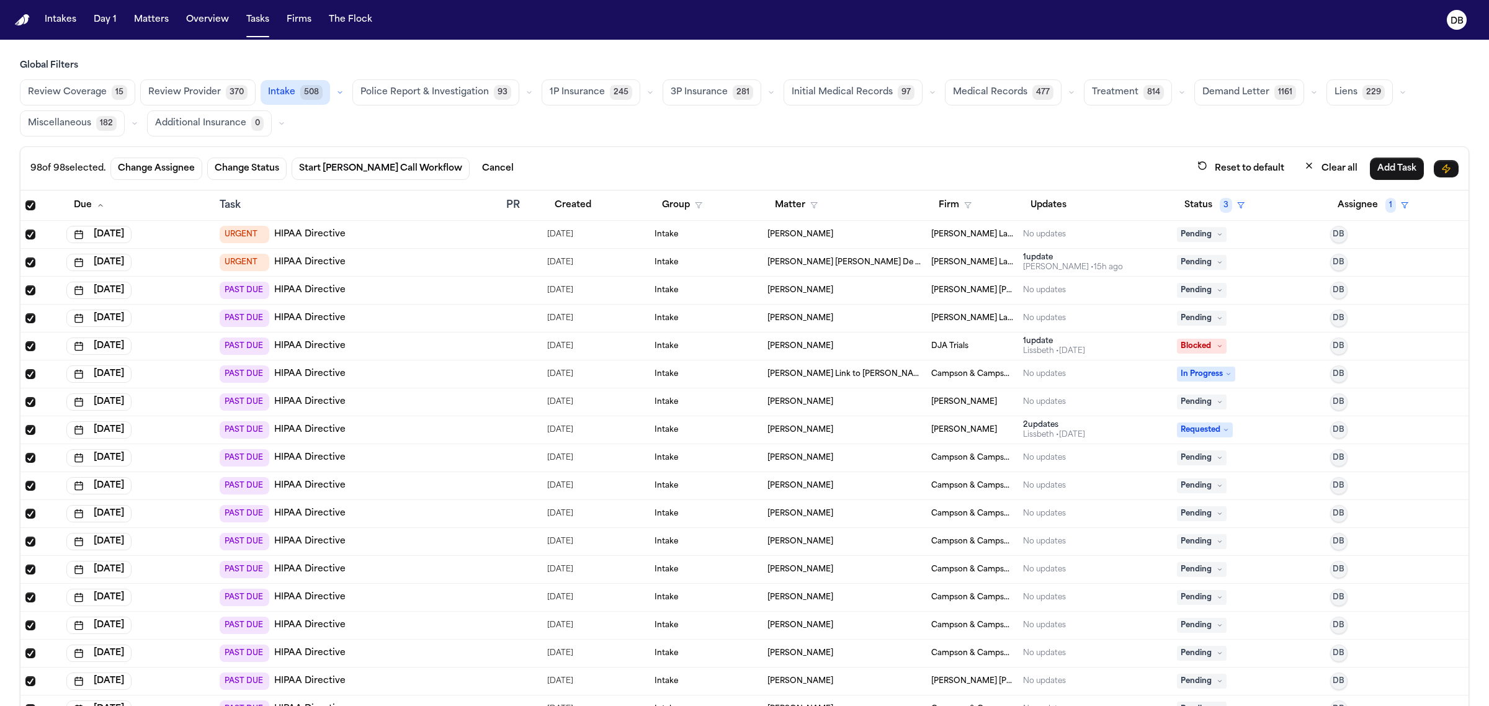
click at [28, 210] on span "Select all" at bounding box center [30, 205] width 10 height 10
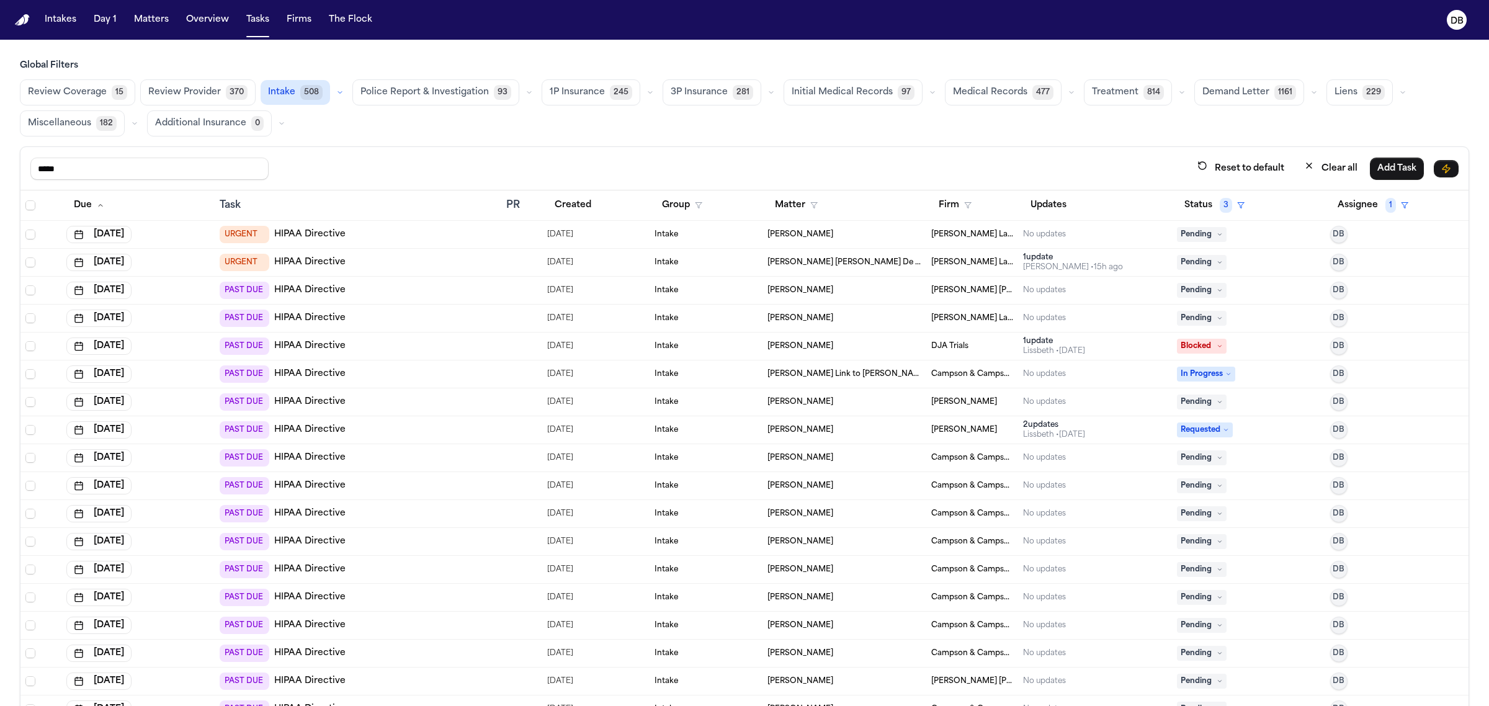
drag, startPoint x: 75, startPoint y: 172, endPoint x: 0, endPoint y: 173, distance: 75.1
click at [0, 173] on div "Global Filters Review Coverage 15 Review Provider 370 Intake 508 Police Report …" at bounding box center [744, 410] width 1489 height 701
click at [1386, 205] on span "1" at bounding box center [1391, 205] width 11 height 15
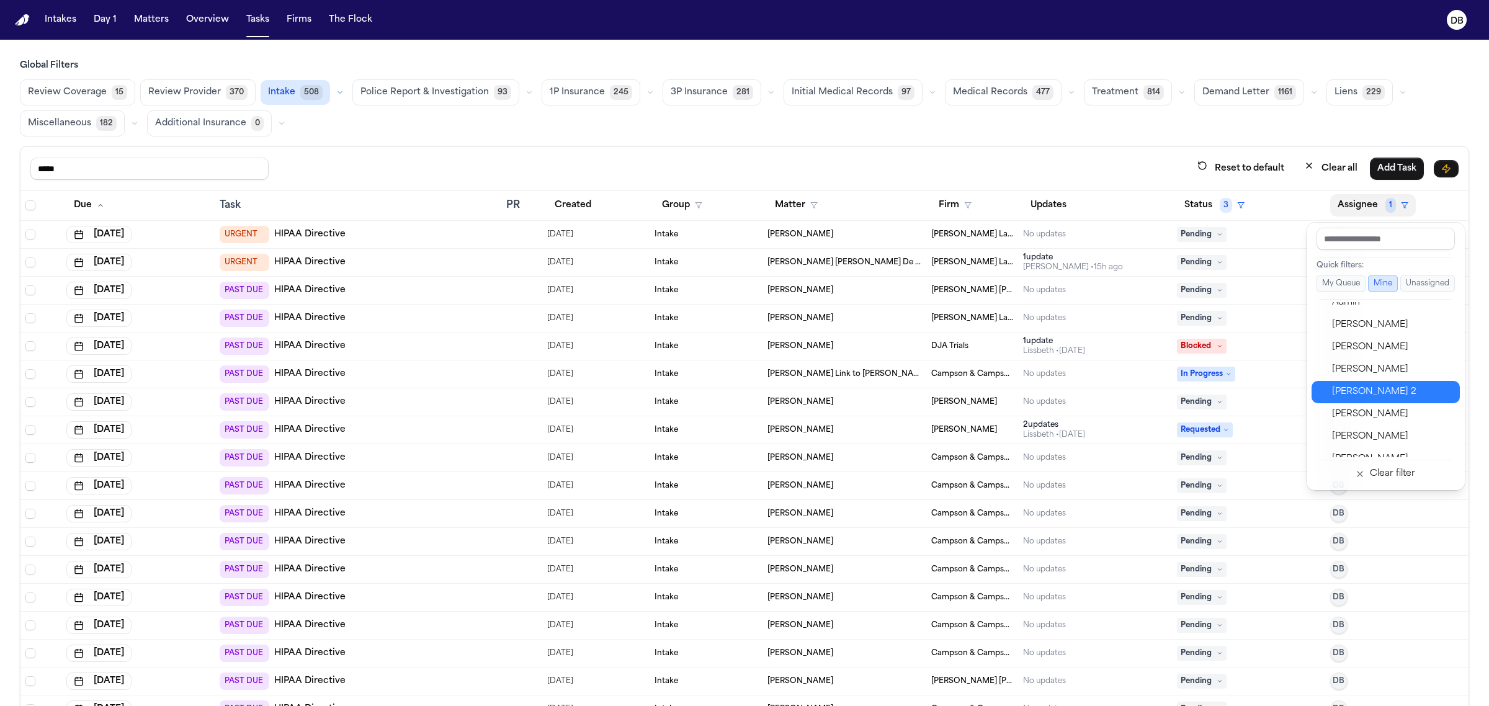
scroll to position [155, 0]
click at [1365, 383] on div "[PERSON_NAME]" at bounding box center [1392, 381] width 121 height 15
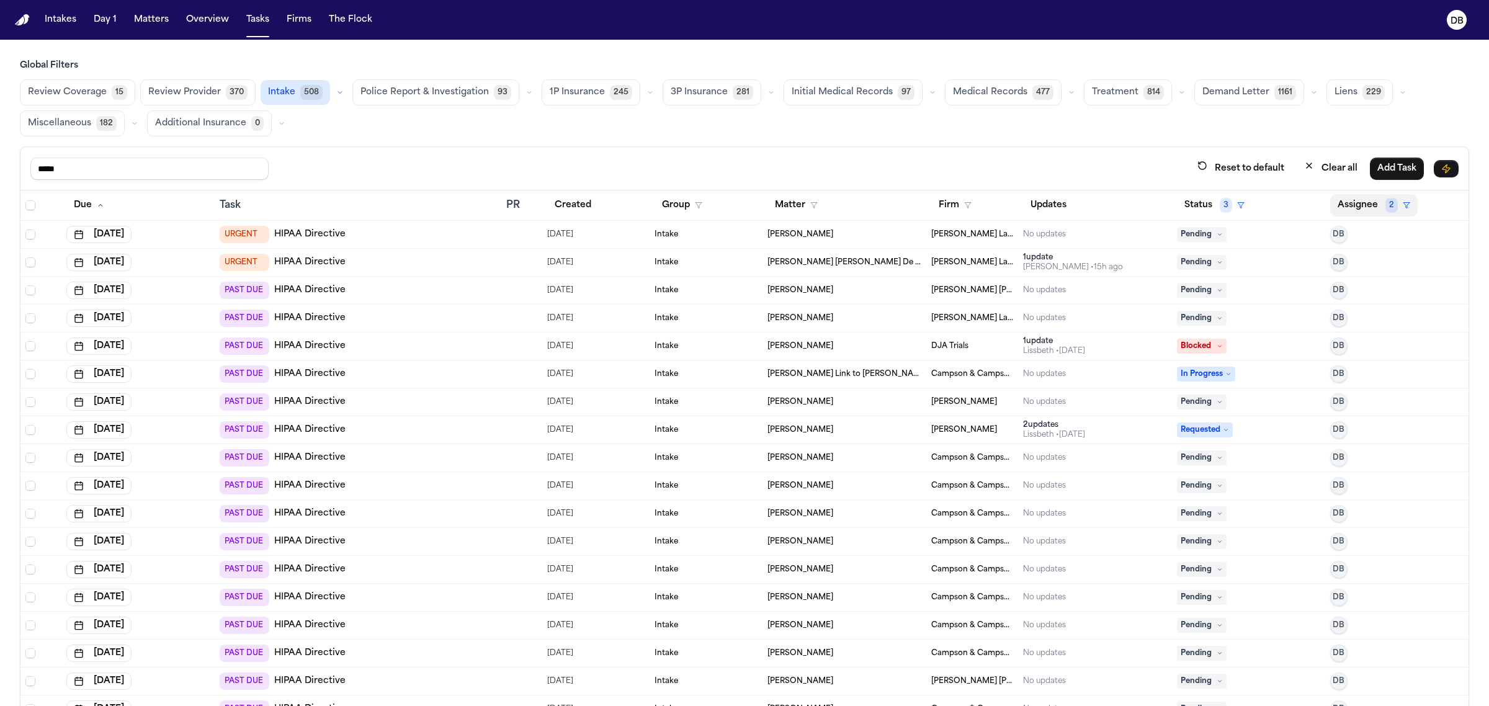
click at [1344, 205] on button "Assignee 2" at bounding box center [1373, 205] width 87 height 22
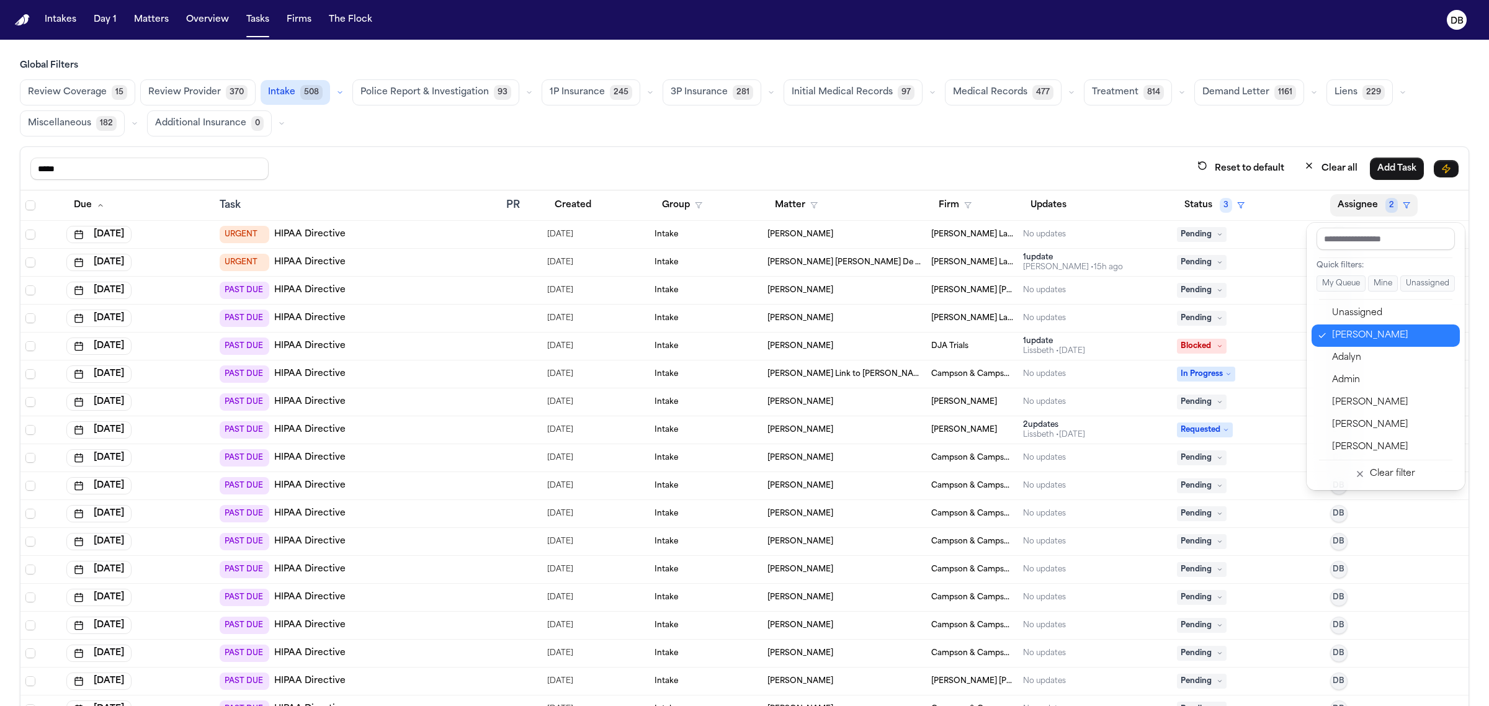
click at [1376, 334] on div "[PERSON_NAME]" at bounding box center [1392, 335] width 121 height 15
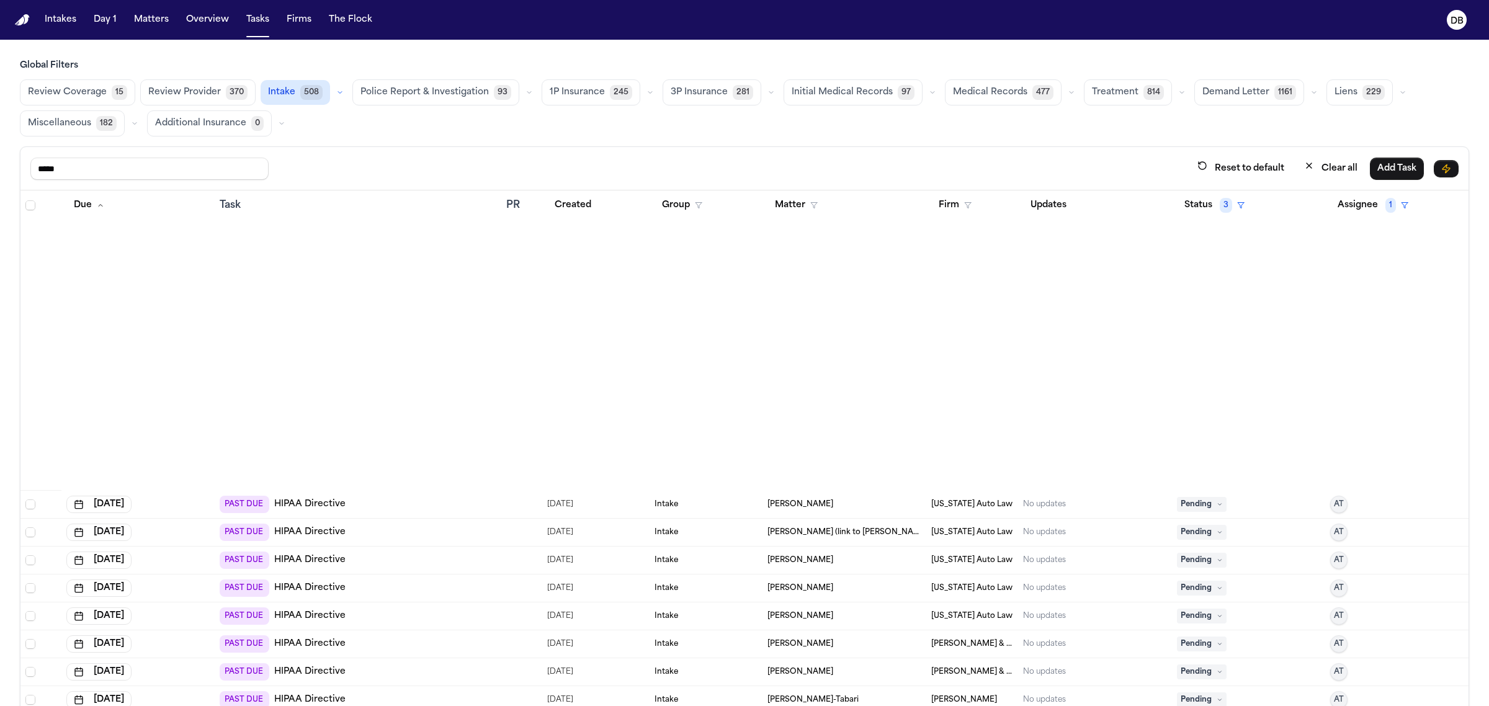
scroll to position [2405, 0]
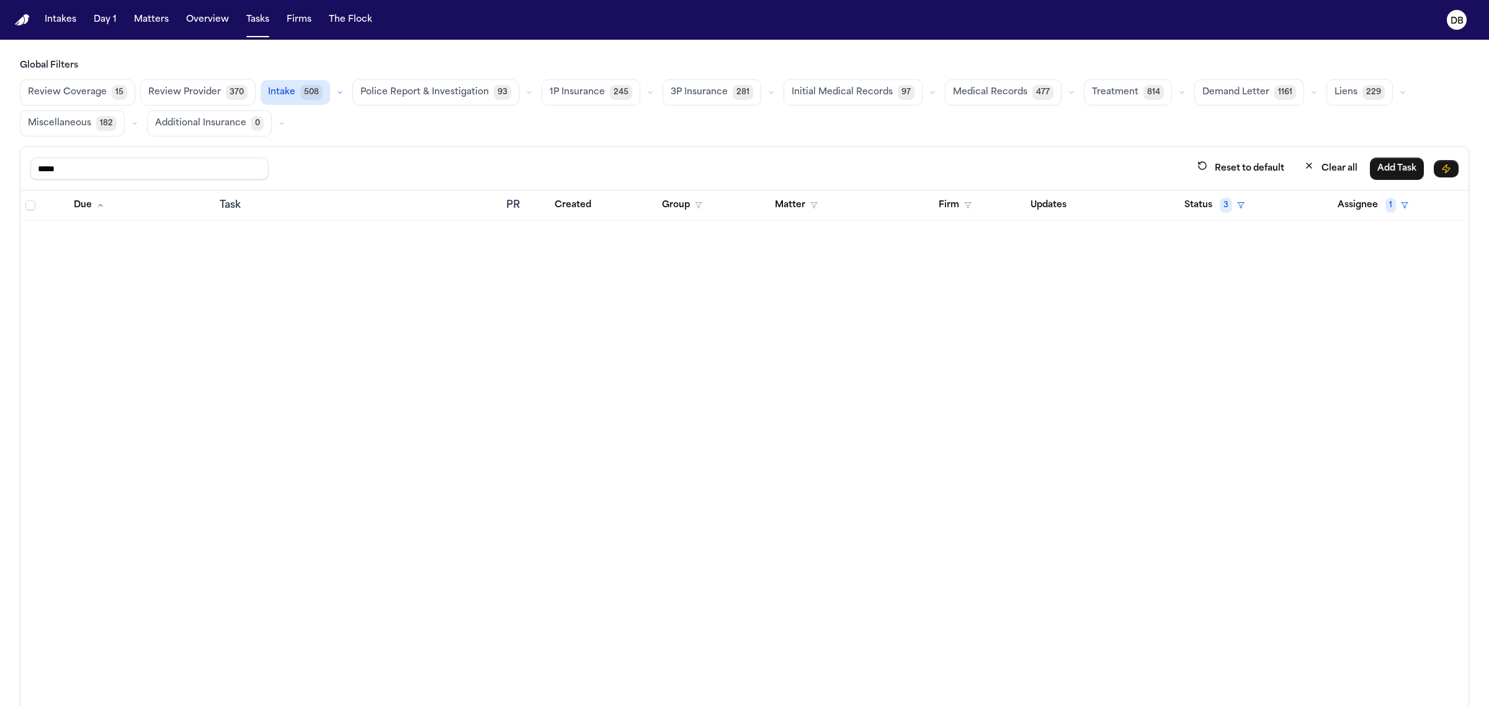
scroll to position [2405, 0]
